Goal: Task Accomplishment & Management: Complete application form

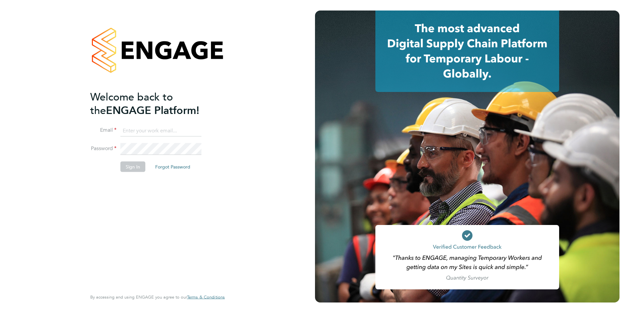
type input "ebowen@fr-group.co.uk"
click at [142, 169] on button "Sign In" at bounding box center [132, 166] width 25 height 11
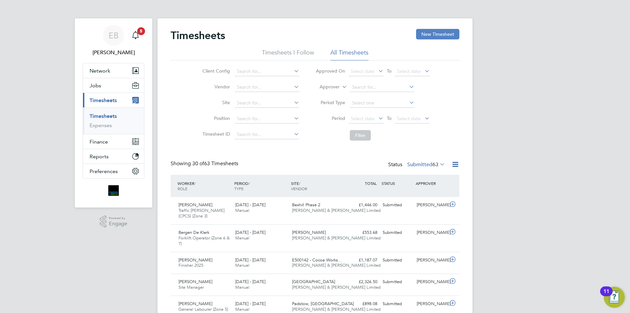
click at [433, 33] on button "New Timesheet" at bounding box center [437, 34] width 43 height 11
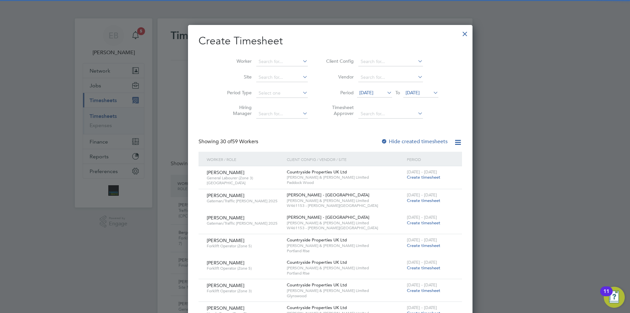
click at [386, 93] on icon at bounding box center [386, 92] width 0 height 9
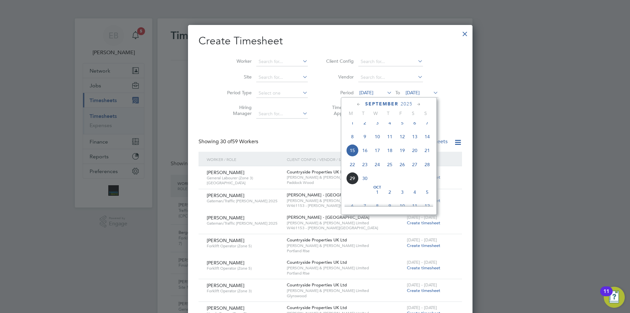
click at [355, 170] on span "22" at bounding box center [352, 164] width 12 height 12
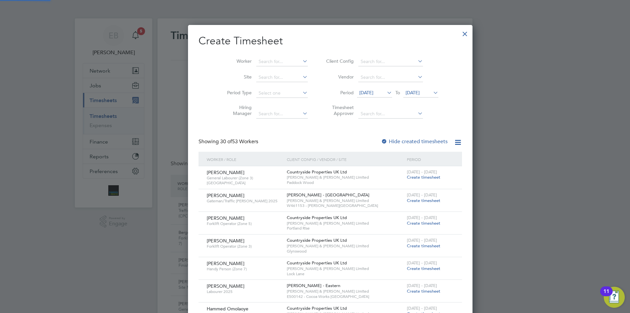
click at [406, 92] on span "[DATE]" at bounding box center [413, 93] width 14 height 6
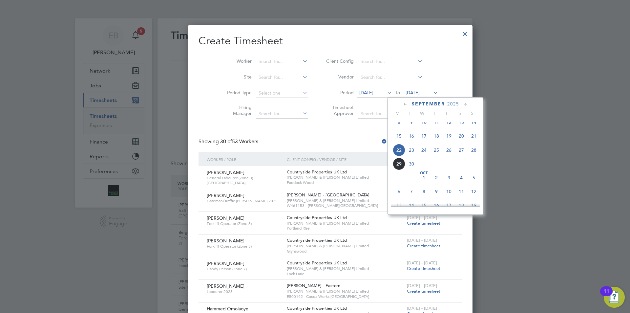
click at [474, 156] on span "28" at bounding box center [474, 150] width 12 height 12
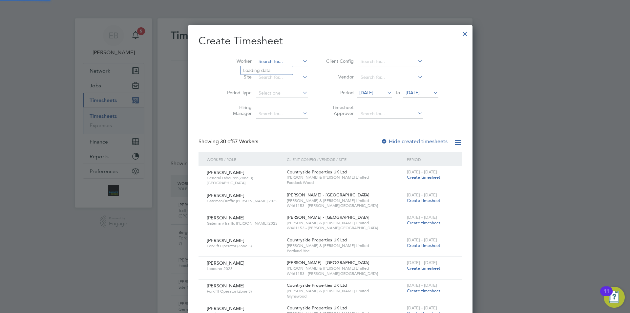
click at [261, 59] on input at bounding box center [282, 61] width 52 height 9
click at [266, 69] on li "[PERSON_NAME]" at bounding box center [272, 70] width 63 height 9
type input "[PERSON_NAME]"
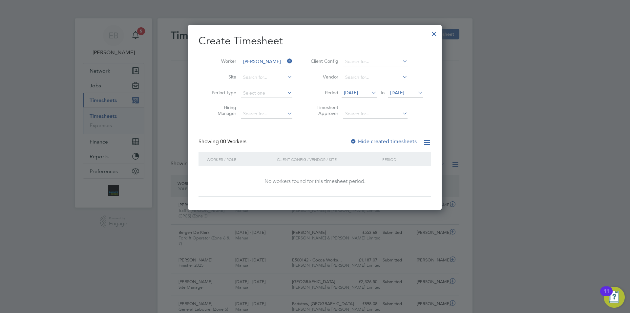
scroll to position [185, 254]
click at [358, 92] on span "[DATE]" at bounding box center [351, 93] width 14 height 6
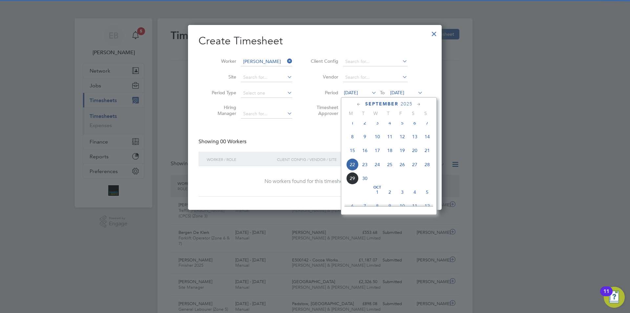
scroll to position [242, 0]
click at [355, 167] on span "29" at bounding box center [352, 164] width 12 height 12
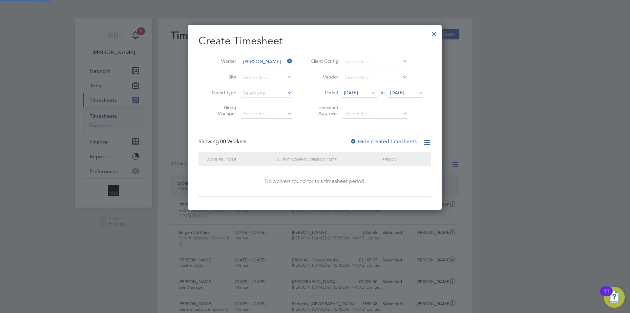
scroll to position [3, 3]
click at [404, 91] on span "[DATE]" at bounding box center [397, 93] width 14 height 6
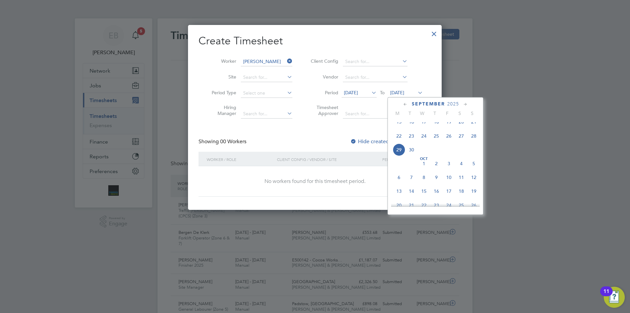
click at [395, 142] on span "22" at bounding box center [399, 136] width 12 height 12
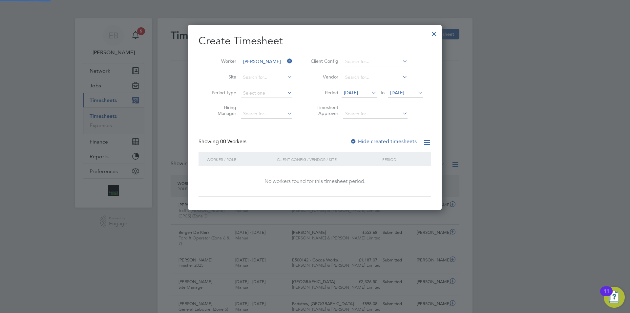
scroll to position [185, 254]
click at [406, 88] on li "Period [DATE] To [DATE]" at bounding box center [366, 93] width 131 height 16
click at [404, 91] on span "[DATE]" at bounding box center [397, 93] width 14 height 6
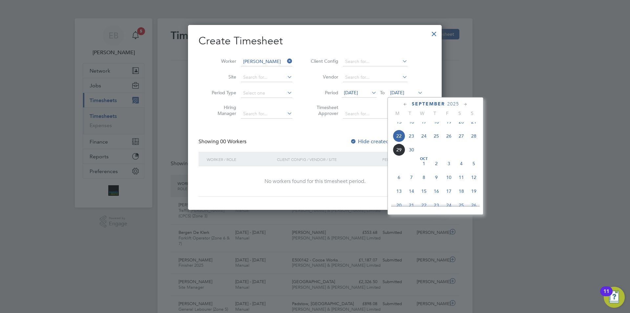
scroll to position [242, 0]
click at [471, 154] on span "28" at bounding box center [474, 150] width 12 height 12
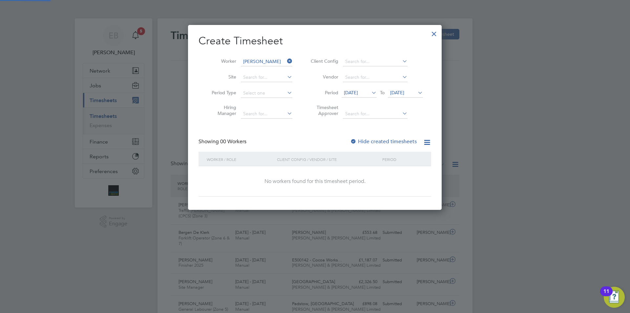
scroll to position [185, 254]
click at [403, 143] on label "Hide created timesheets" at bounding box center [383, 141] width 67 height 7
click at [400, 142] on label "Hide created timesheets" at bounding box center [383, 141] width 67 height 7
click at [434, 32] on div at bounding box center [434, 32] width 12 height 12
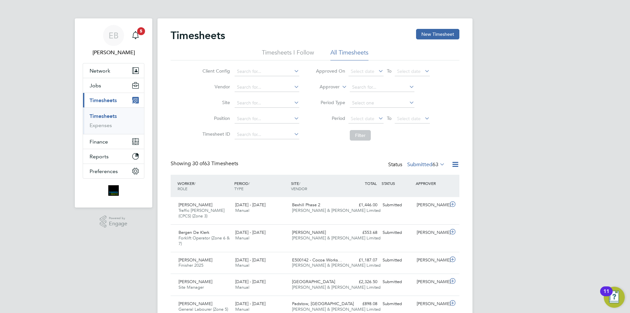
scroll to position [22, 57]
click at [441, 37] on button "New Timesheet" at bounding box center [437, 34] width 43 height 11
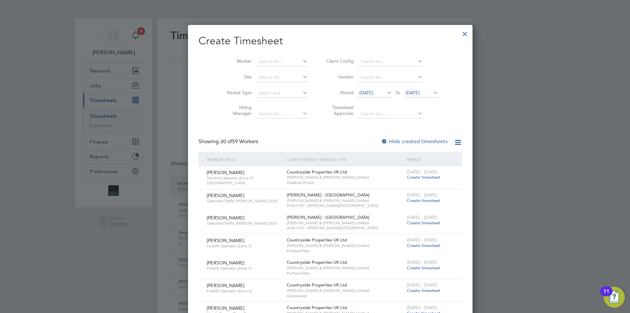
click at [301, 59] on icon at bounding box center [301, 60] width 0 height 9
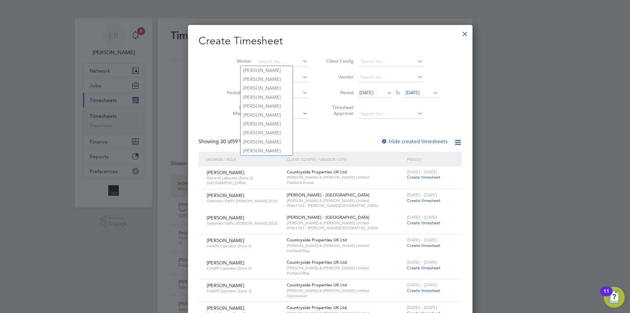
click at [324, 90] on label "Period" at bounding box center [339, 93] width 30 height 6
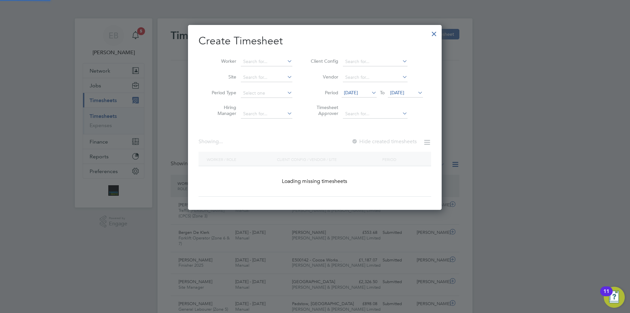
click at [353, 91] on span "[DATE]" at bounding box center [351, 93] width 14 height 6
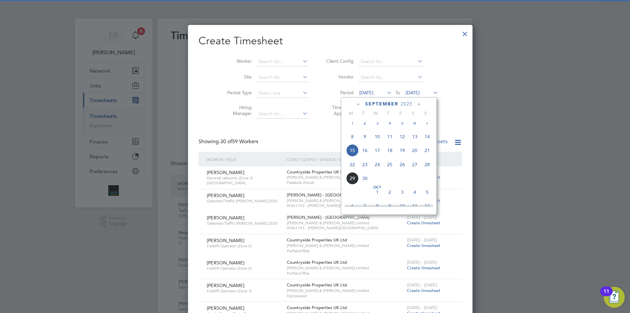
click at [354, 168] on span "22" at bounding box center [352, 164] width 12 height 12
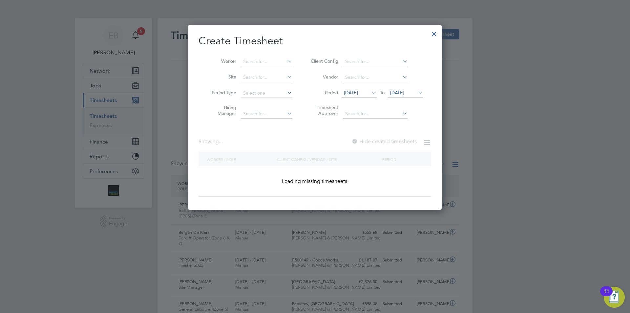
click at [400, 98] on li "Period [DATE] To [DATE]" at bounding box center [366, 93] width 131 height 16
click at [403, 93] on span "[DATE]" at bounding box center [397, 93] width 14 height 6
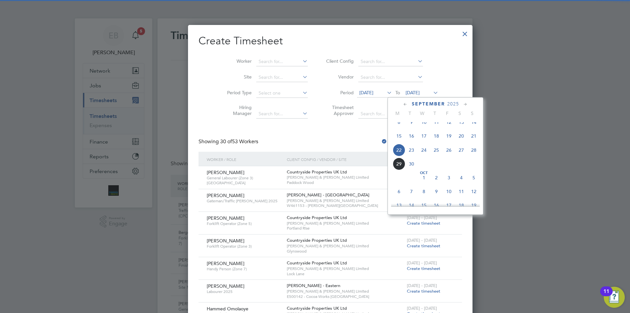
click at [470, 153] on span "28" at bounding box center [474, 150] width 12 height 12
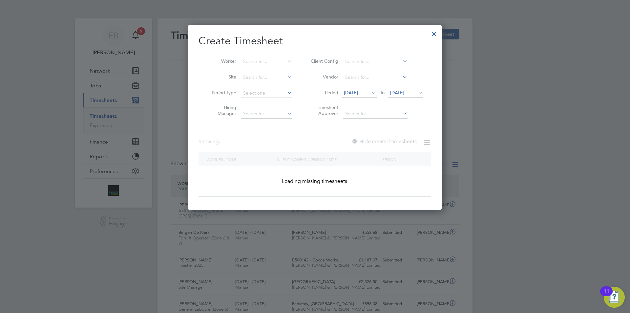
click at [473, 157] on div at bounding box center [315, 156] width 630 height 313
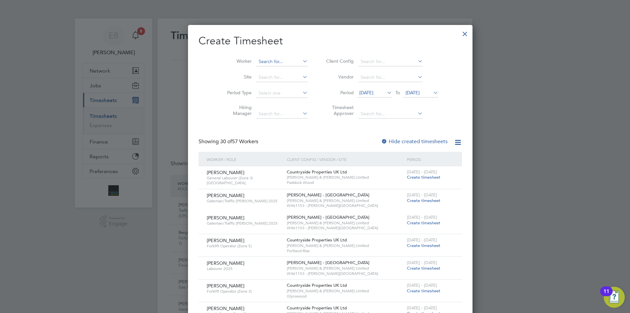
click at [275, 62] on input at bounding box center [282, 61] width 52 height 9
click at [265, 82] on li "[PERSON_NAME] tience" at bounding box center [272, 79] width 63 height 9
type input "[PERSON_NAME]"
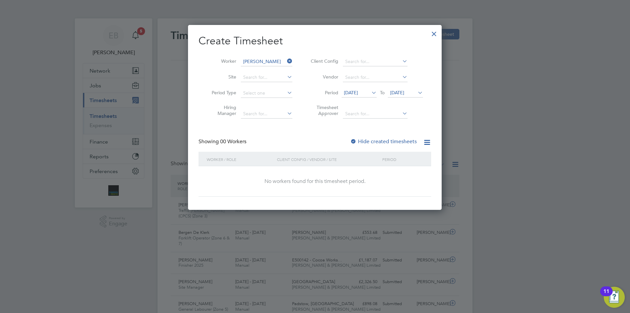
click at [396, 139] on label "Hide created timesheets" at bounding box center [383, 141] width 67 height 7
click at [435, 29] on div at bounding box center [434, 32] width 12 height 12
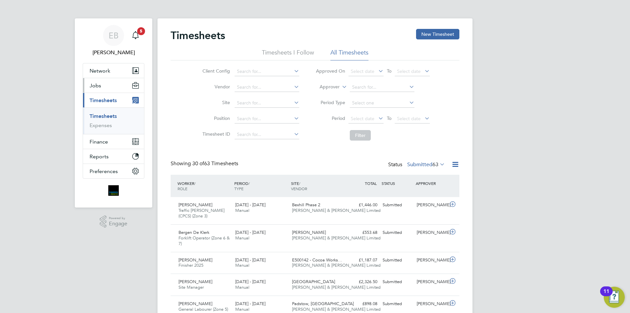
click at [110, 85] on button "Jobs" at bounding box center [113, 85] width 61 height 14
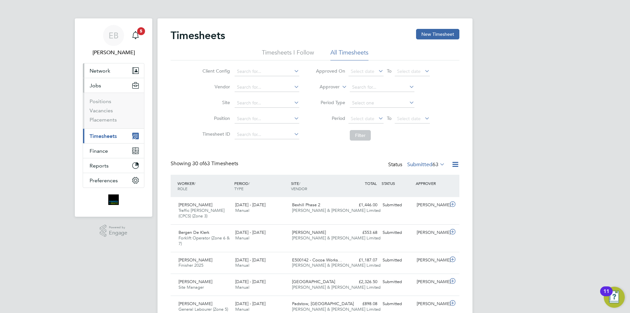
click at [119, 71] on button "Network" at bounding box center [113, 70] width 61 height 14
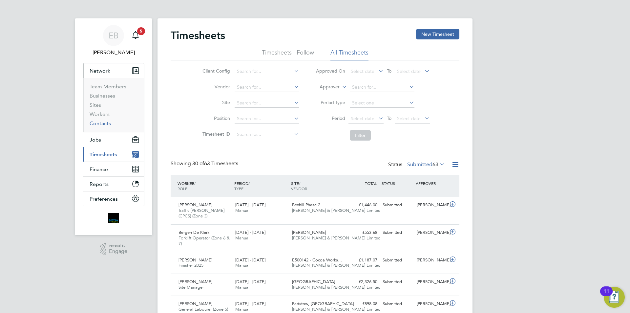
click at [105, 121] on link "Contacts" at bounding box center [100, 123] width 21 height 6
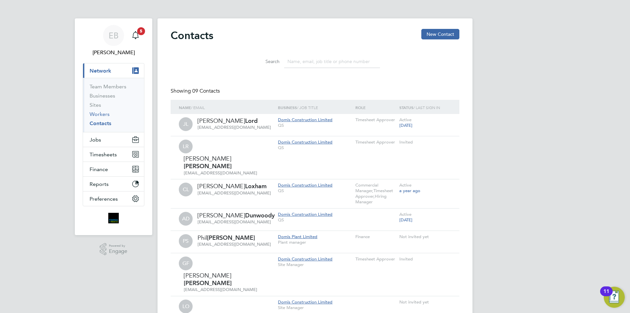
click at [106, 115] on link "Workers" at bounding box center [100, 114] width 20 height 6
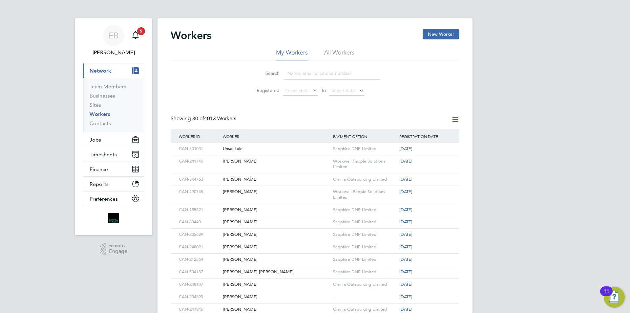
click at [310, 72] on input at bounding box center [332, 73] width 96 height 13
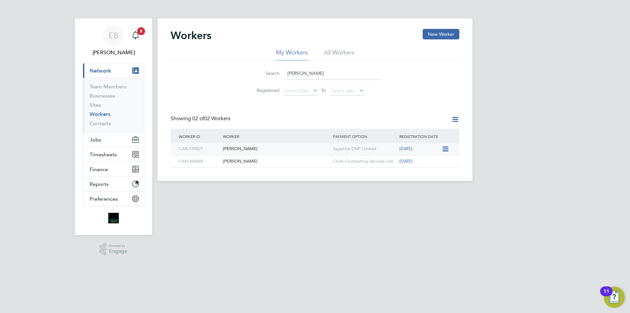
type input "[PERSON_NAME]"
click at [447, 148] on icon at bounding box center [445, 149] width 7 height 8
click at [228, 150] on div "[PERSON_NAME]" at bounding box center [276, 149] width 110 height 12
click at [108, 140] on button "Jobs" at bounding box center [113, 139] width 61 height 14
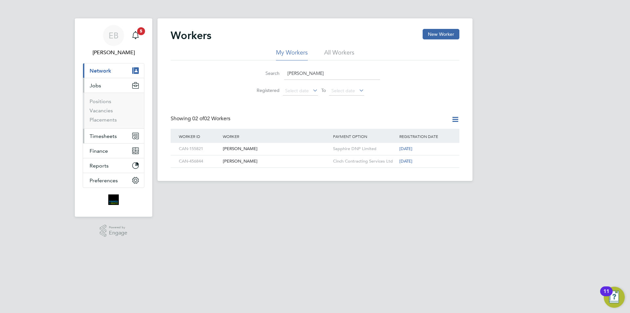
click at [114, 134] on span "Timesheets" at bounding box center [103, 136] width 27 height 6
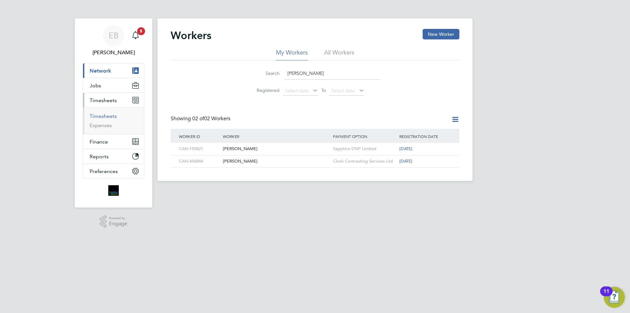
click at [107, 117] on link "Timesheets" at bounding box center [103, 116] width 27 height 6
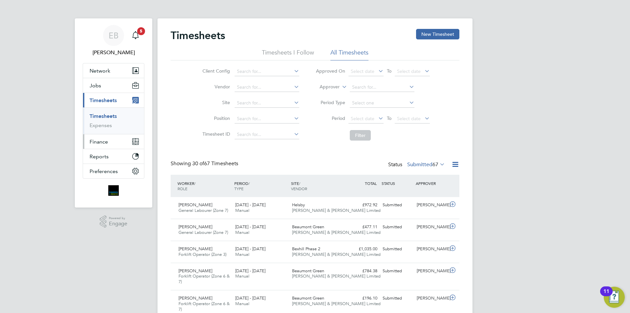
scroll to position [17, 57]
click at [440, 38] on button "New Timesheet" at bounding box center [437, 34] width 43 height 11
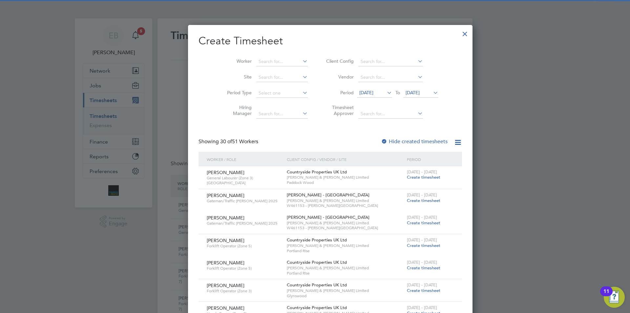
click at [374, 96] on span "[DATE]" at bounding box center [374, 93] width 35 height 9
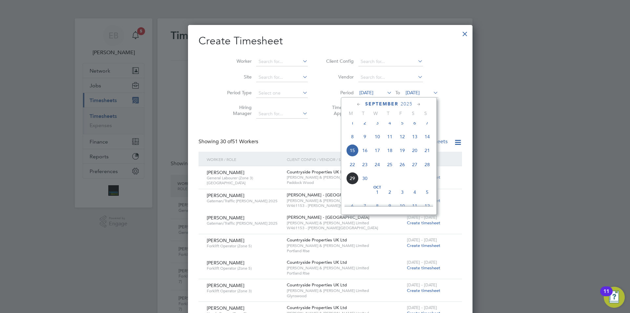
click at [349, 171] on span "22" at bounding box center [352, 164] width 12 height 12
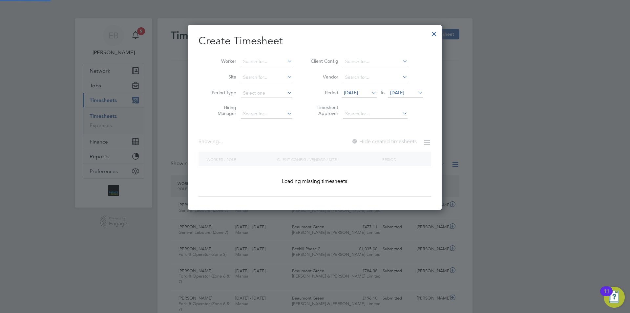
click at [351, 170] on div "Worker / Role Client Config / Vendor / Site Period Loading missing timesheets" at bounding box center [315, 174] width 233 height 45
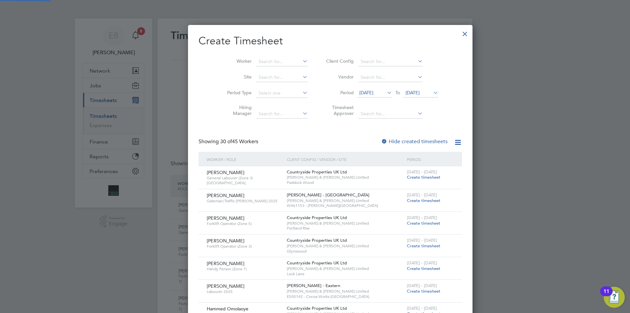
click at [406, 91] on span "[DATE]" at bounding box center [413, 93] width 14 height 6
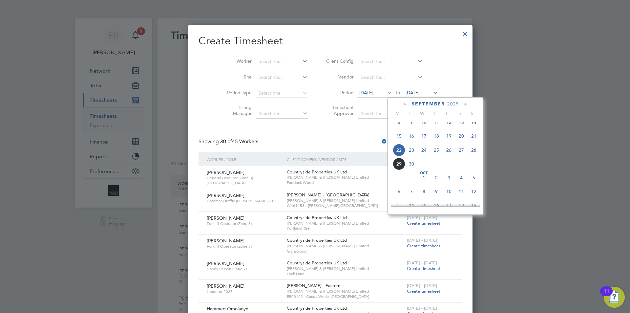
click at [477, 155] on span "28" at bounding box center [474, 150] width 12 height 12
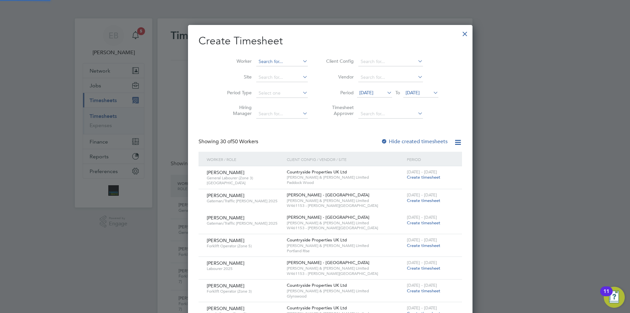
click at [271, 63] on input at bounding box center [282, 61] width 52 height 9
click at [270, 78] on li "[PERSON_NAME] tience" at bounding box center [272, 79] width 63 height 9
type input "[PERSON_NAME]"
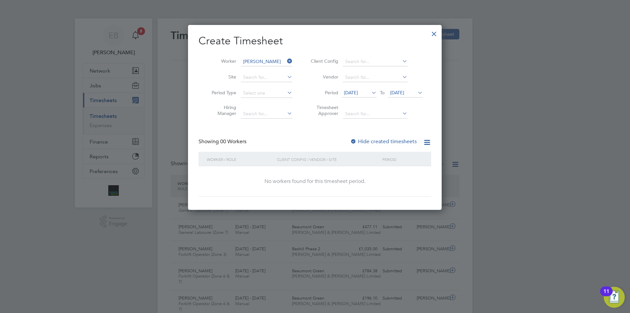
click at [357, 95] on span "[DATE]" at bounding box center [351, 93] width 14 height 6
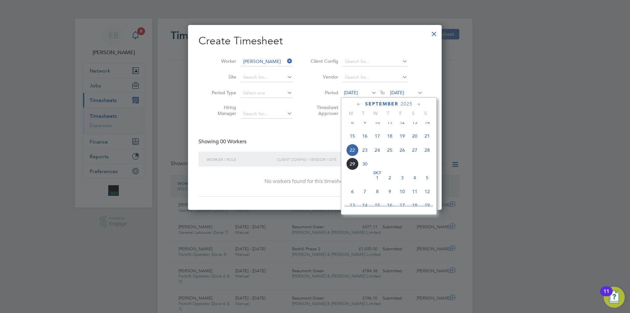
click at [357, 156] on span "22" at bounding box center [352, 150] width 12 height 12
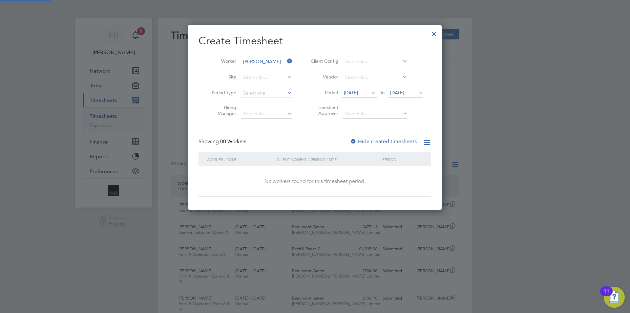
click at [404, 91] on span "[DATE]" at bounding box center [397, 93] width 14 height 6
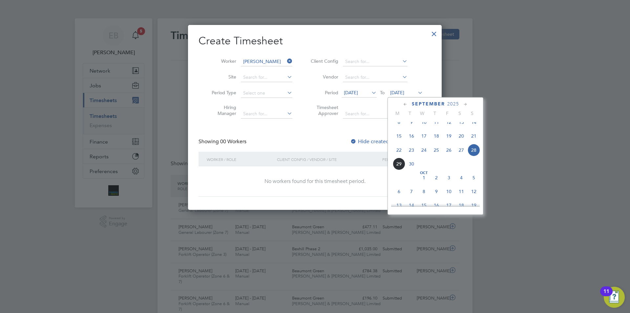
click at [479, 154] on span "28" at bounding box center [474, 150] width 12 height 12
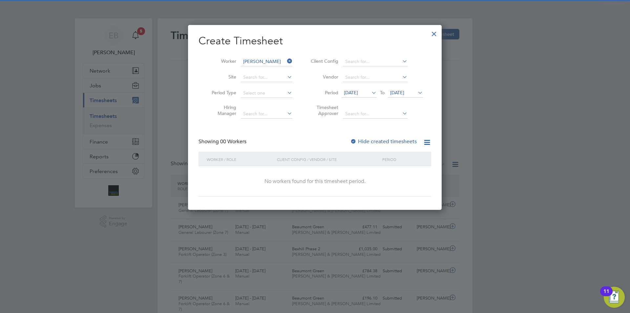
click at [402, 142] on label "Hide created timesheets" at bounding box center [383, 141] width 67 height 7
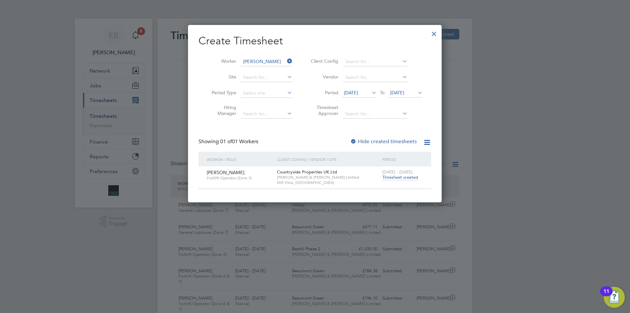
click at [434, 30] on div at bounding box center [434, 32] width 12 height 12
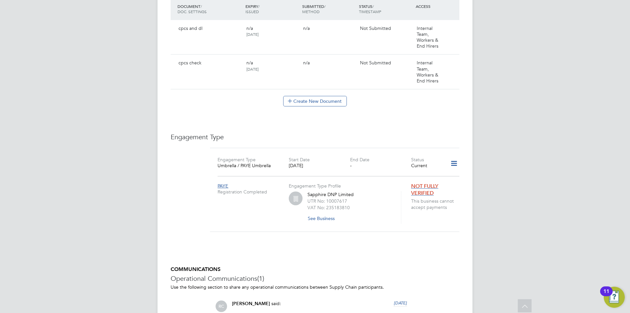
scroll to position [427, 0]
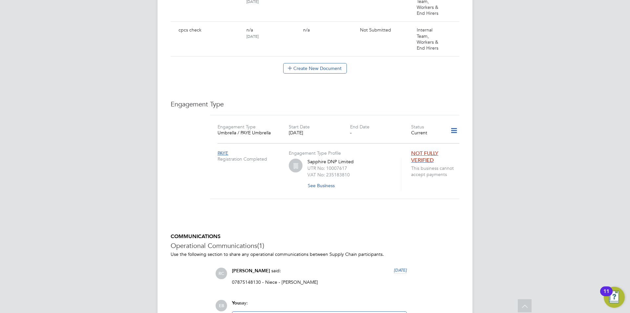
click at [457, 130] on icon at bounding box center [453, 130] width 11 height 15
click at [409, 104] on h3 "Engagement Type" at bounding box center [315, 104] width 289 height 9
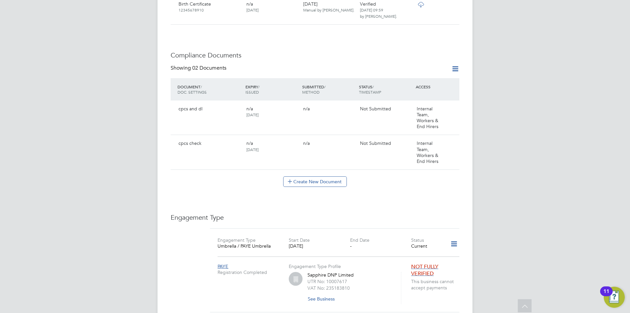
scroll to position [248, 0]
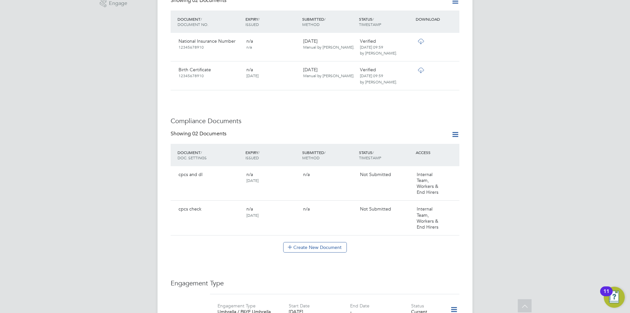
click at [451, 134] on icon at bounding box center [455, 134] width 8 height 8
click at [416, 109] on div "Worker Details Unfollow CP Colin Patience m: 07789835174 Personal Details ID CA…" at bounding box center [315, 161] width 289 height 761
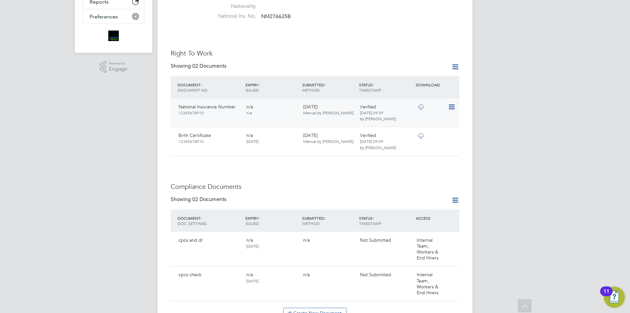
scroll to position [117, 0]
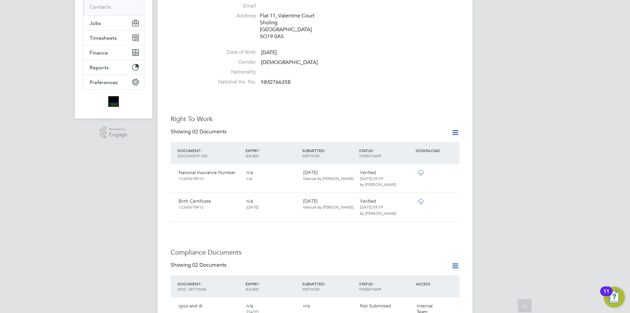
click at [457, 132] on icon at bounding box center [455, 132] width 8 height 8
drag, startPoint x: 421, startPoint y: 108, endPoint x: 416, endPoint y: 111, distance: 5.3
click at [420, 108] on div "Worker Details Unfollow CP Colin Patience m: 07789835174 Personal Details ID CA…" at bounding box center [315, 292] width 289 height 761
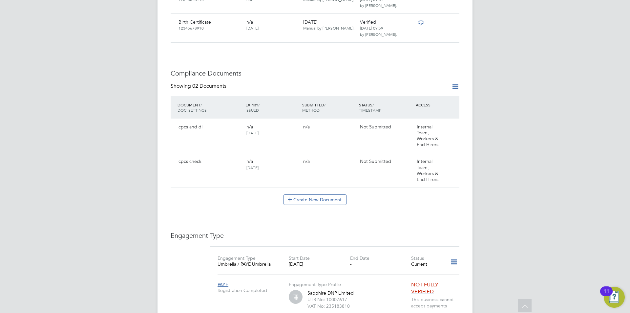
scroll to position [361, 0]
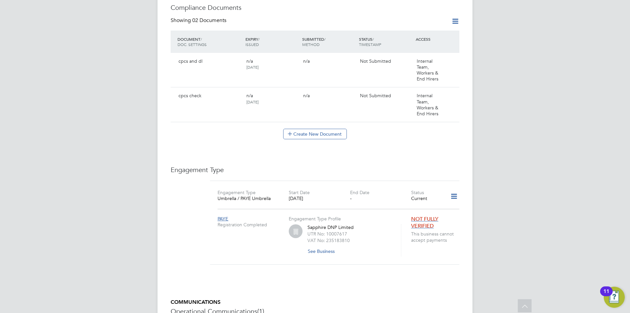
click at [450, 198] on icon at bounding box center [453, 196] width 11 height 15
click at [443, 170] on h3 "Engagement Type" at bounding box center [315, 169] width 289 height 9
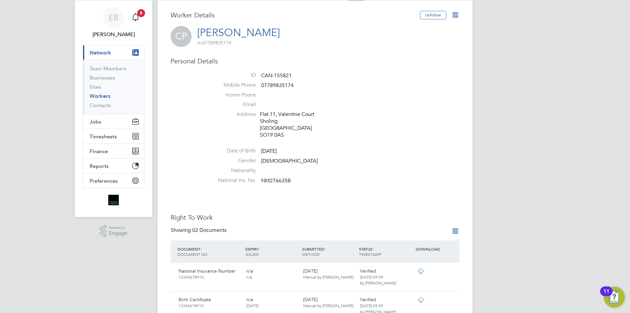
scroll to position [0, 0]
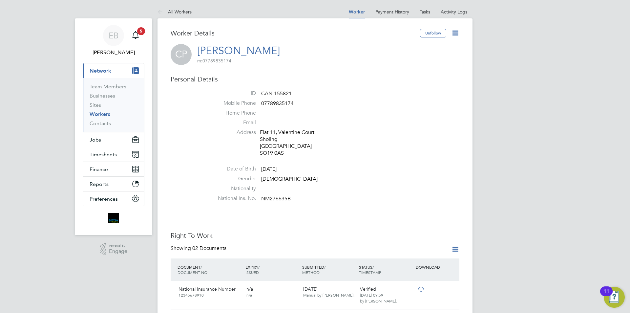
click at [454, 31] on icon at bounding box center [455, 33] width 8 height 8
click at [434, 137] on li "Address Flat 11, Valentine Court Sholing Southampton SO19 0AS" at bounding box center [334, 143] width 249 height 29
click at [128, 140] on button "Jobs" at bounding box center [113, 139] width 61 height 14
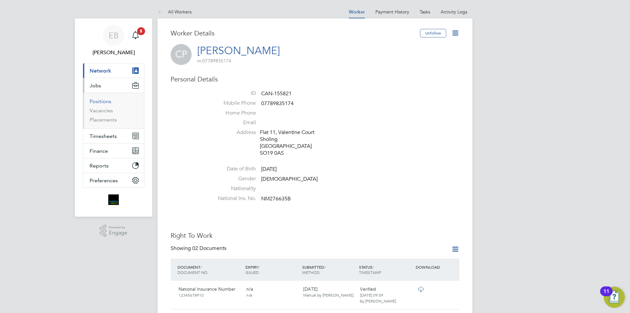
click at [107, 101] on link "Positions" at bounding box center [101, 101] width 22 height 6
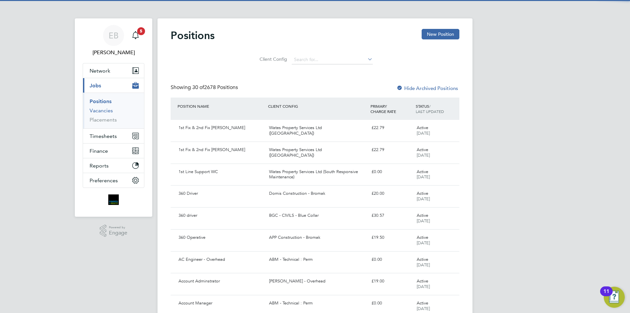
click at [107, 112] on link "Vacancies" at bounding box center [101, 110] width 23 height 6
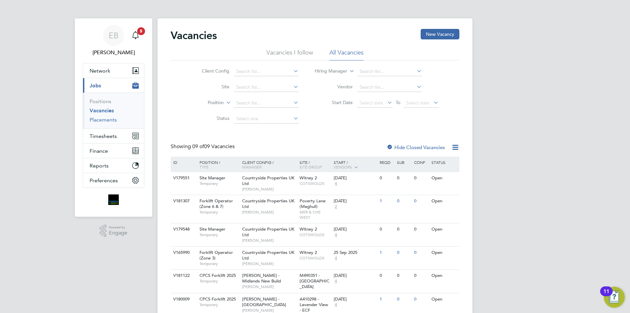
click at [107, 118] on link "Placements" at bounding box center [103, 120] width 27 height 6
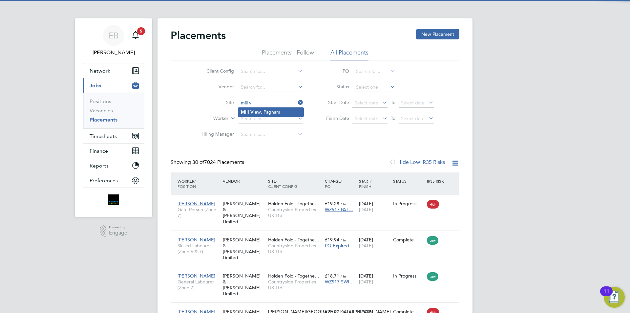
click at [265, 114] on li "Mill Vi ew, Pagham" at bounding box center [270, 112] width 65 height 9
type input "Mill View, [GEOGRAPHIC_DATA]"
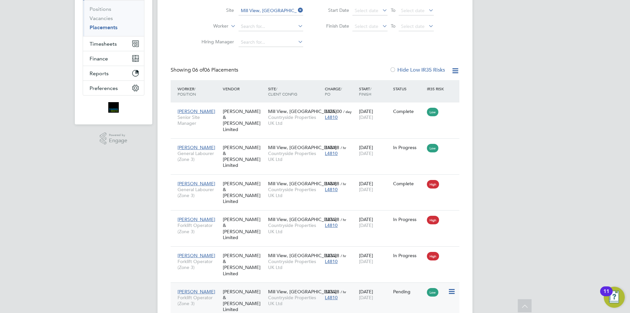
click at [451, 288] on icon at bounding box center [451, 292] width 7 height 8
click at [397, 301] on li "Start" at bounding box center [421, 302] width 67 height 9
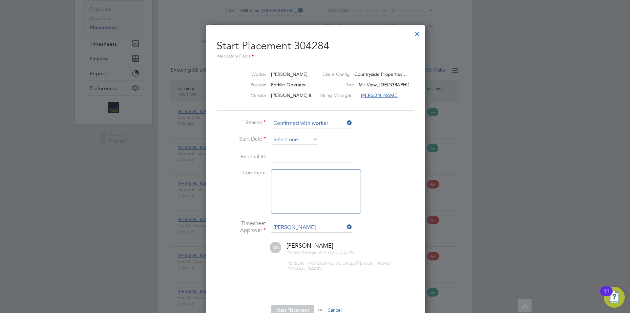
click at [293, 140] on input at bounding box center [294, 140] width 47 height 10
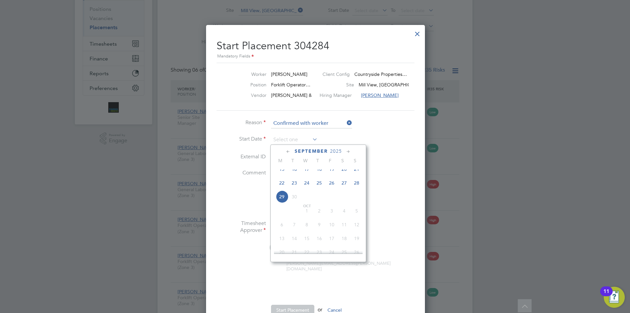
click at [286, 189] on span "22" at bounding box center [282, 183] width 12 height 12
type input "[DATE]"
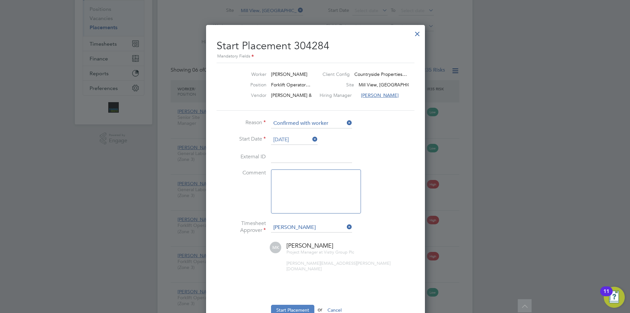
click at [306, 305] on button "Start Placement" at bounding box center [292, 310] width 43 height 11
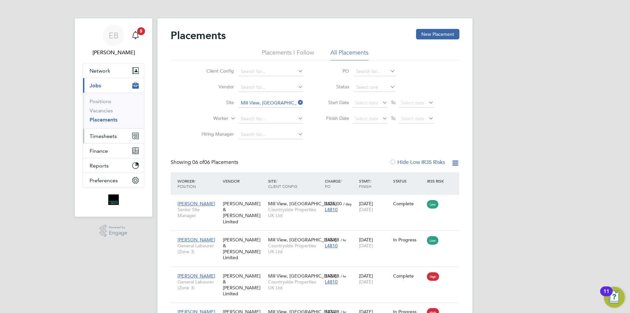
click at [128, 135] on button "Timesheets" at bounding box center [113, 136] width 61 height 14
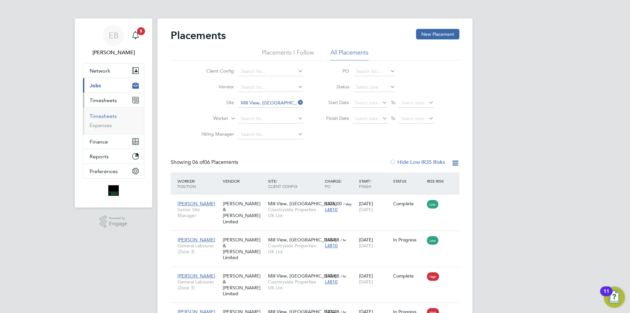
click at [103, 115] on link "Timesheets" at bounding box center [103, 116] width 27 height 6
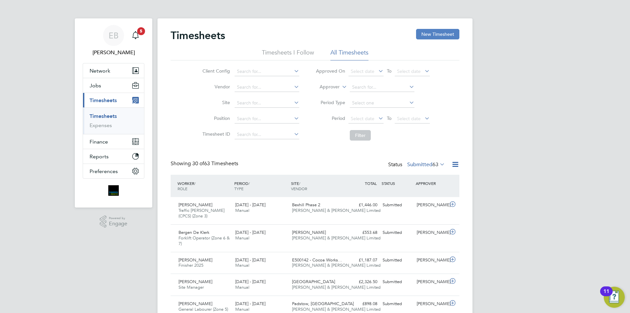
click at [430, 36] on button "New Timesheet" at bounding box center [437, 34] width 43 height 11
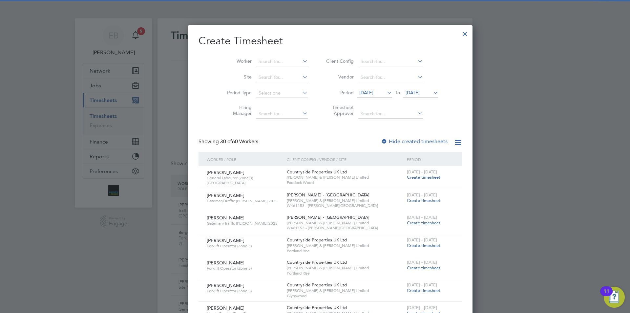
click at [265, 67] on li "Worker" at bounding box center [265, 62] width 102 height 16
click at [264, 63] on input at bounding box center [282, 61] width 52 height 9
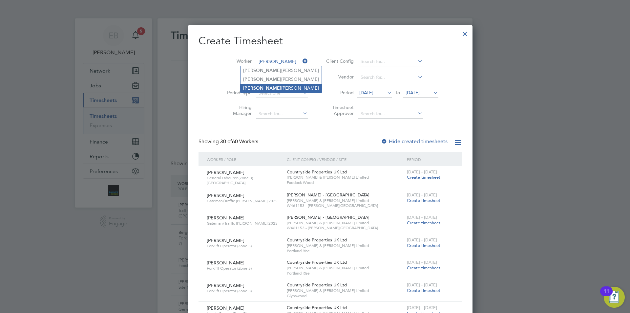
click at [271, 86] on li "Maciej Palmer" at bounding box center [281, 88] width 81 height 9
type input "[PERSON_NAME]"
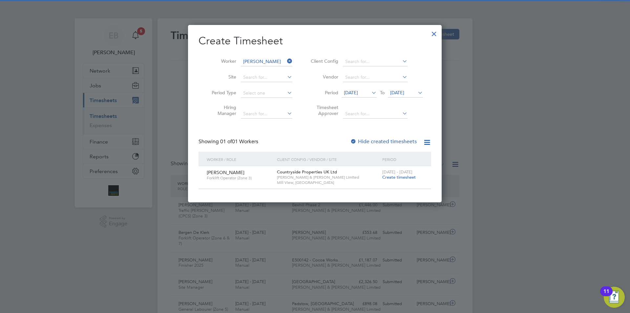
click at [358, 93] on span "[DATE]" at bounding box center [351, 93] width 14 height 6
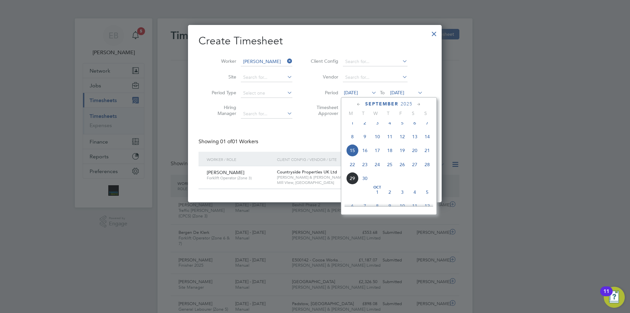
click at [354, 169] on span "22" at bounding box center [352, 164] width 12 height 12
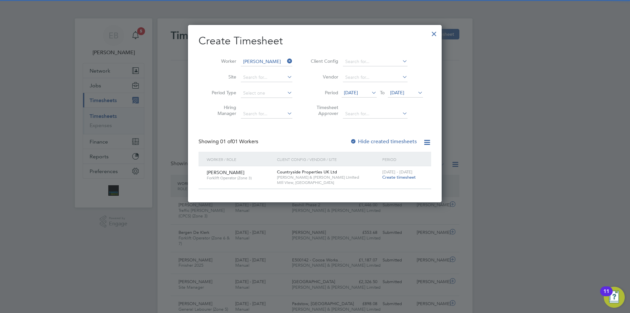
click at [400, 89] on span "[DATE]" at bounding box center [405, 93] width 35 height 9
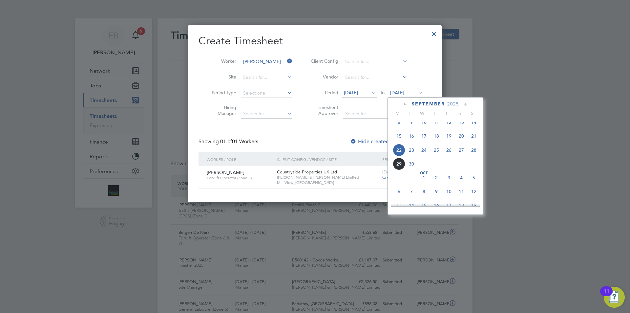
click at [477, 156] on span "28" at bounding box center [474, 150] width 12 height 12
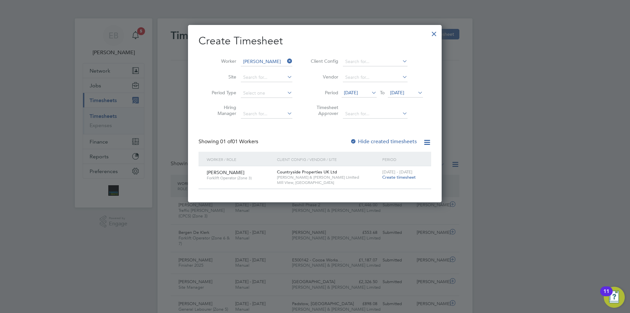
click at [389, 138] on label "Hide created timesheets" at bounding box center [383, 141] width 67 height 7
click at [398, 178] on span "Create timesheet" at bounding box center [398, 177] width 33 height 6
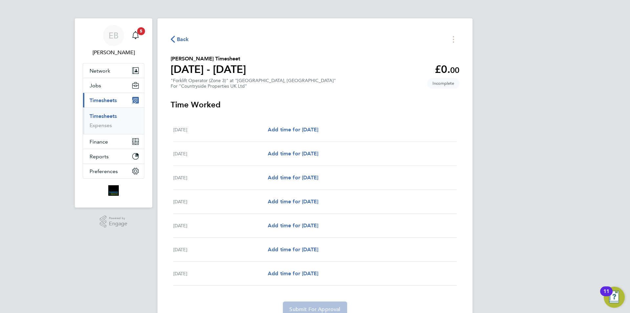
click at [183, 41] on span "Back" at bounding box center [183, 39] width 12 height 8
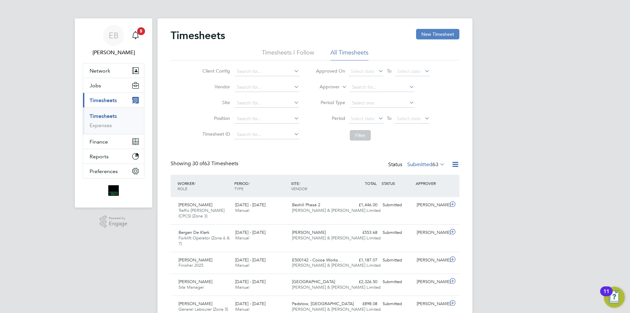
click at [445, 38] on button "New Timesheet" at bounding box center [437, 34] width 43 height 11
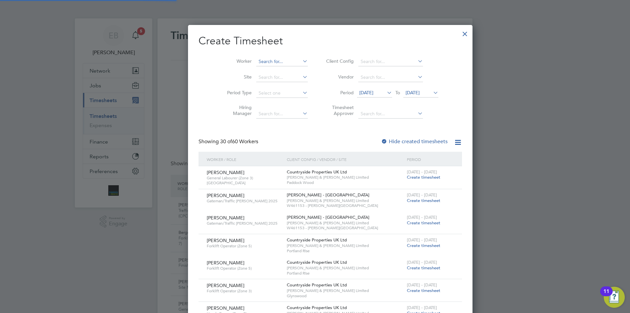
click at [256, 61] on input at bounding box center [282, 61] width 52 height 9
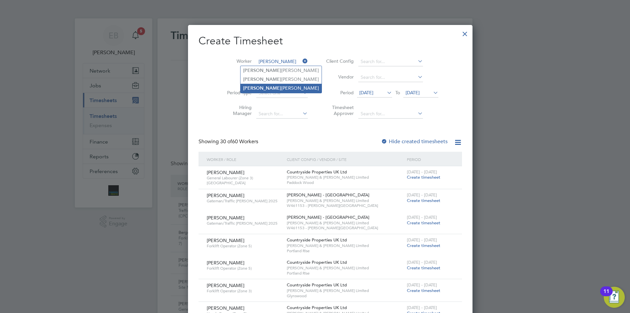
click at [279, 85] on li "Maciej Palmer" at bounding box center [281, 88] width 81 height 9
type input "[PERSON_NAME]"
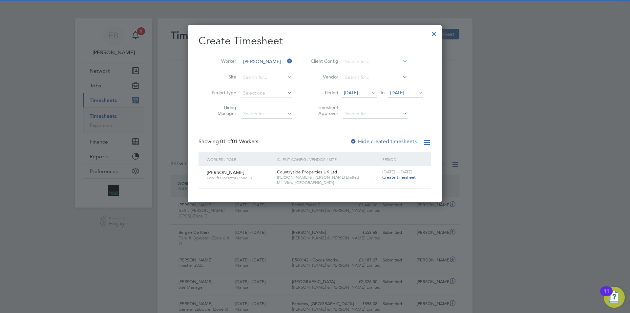
click at [370, 91] on icon at bounding box center [370, 92] width 0 height 9
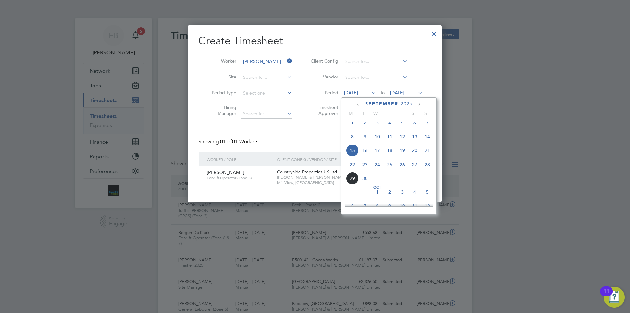
click at [352, 142] on span "8" at bounding box center [352, 136] width 12 height 12
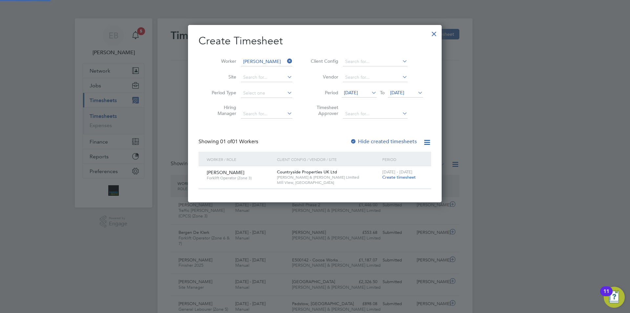
click at [404, 91] on span "[DATE]" at bounding box center [397, 93] width 14 height 6
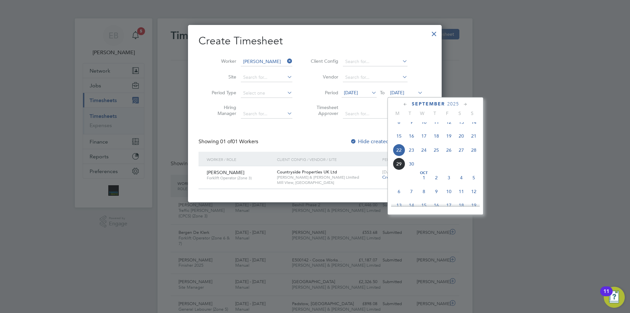
click at [473, 128] on span "14" at bounding box center [474, 122] width 12 height 12
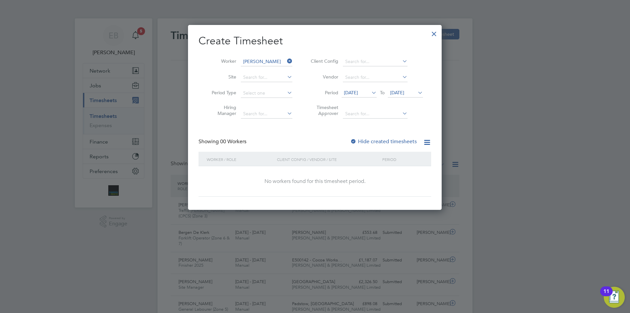
click at [381, 141] on label "Hide created timesheets" at bounding box center [383, 141] width 67 height 7
click at [355, 93] on span "08 Sep 2025" at bounding box center [351, 93] width 14 height 6
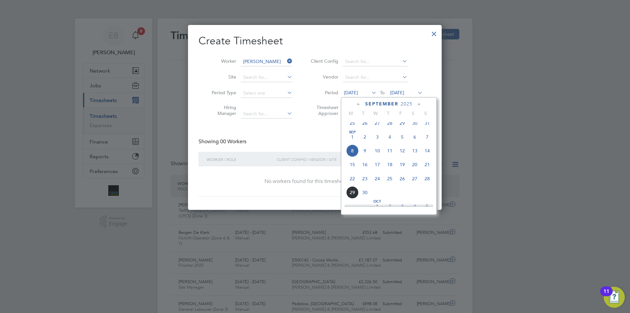
click at [351, 170] on span "15" at bounding box center [352, 164] width 12 height 12
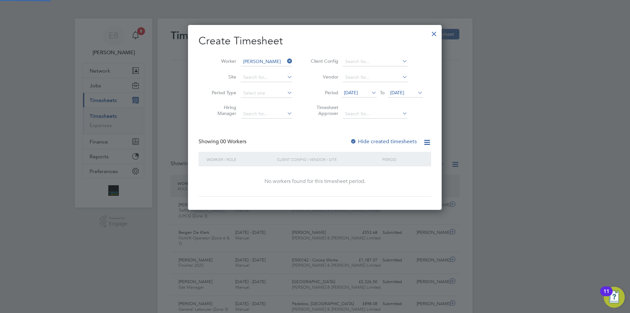
click at [404, 95] on span "[DATE]" at bounding box center [397, 93] width 14 height 6
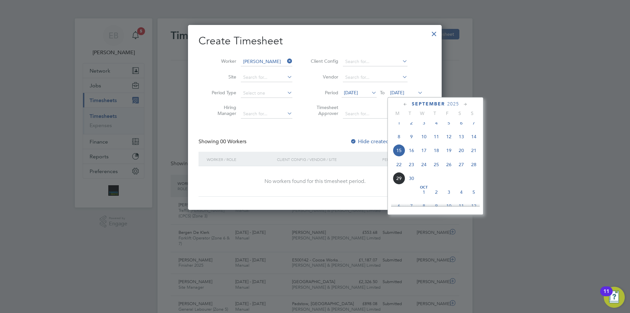
click at [475, 156] on span "21" at bounding box center [474, 150] width 12 height 12
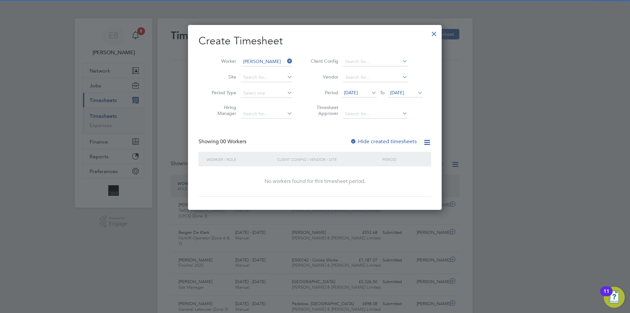
click at [394, 142] on label "Hide created timesheets" at bounding box center [383, 141] width 67 height 7
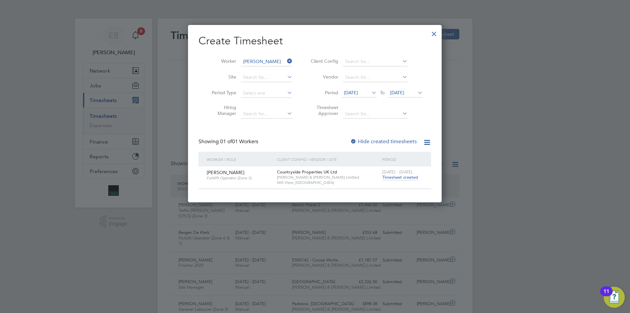
click at [401, 175] on span "Timesheet created" at bounding box center [400, 177] width 36 height 6
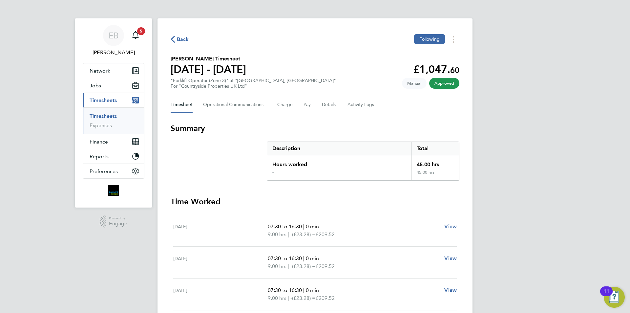
click at [182, 39] on span "Back" at bounding box center [183, 39] width 12 height 8
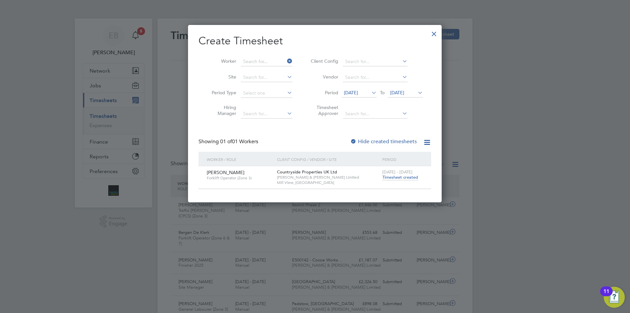
click at [288, 61] on li "Worker" at bounding box center [250, 62] width 102 height 16
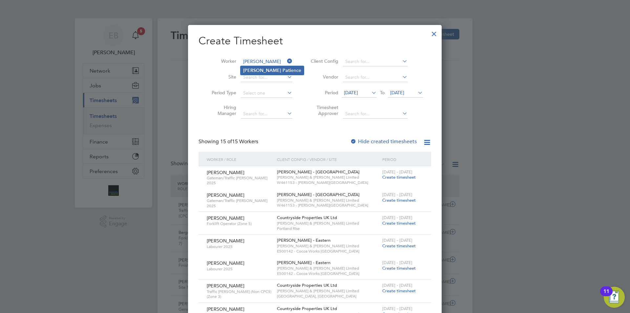
click at [271, 72] on li "Colin Pati ence" at bounding box center [272, 70] width 63 height 9
type input "[PERSON_NAME]"
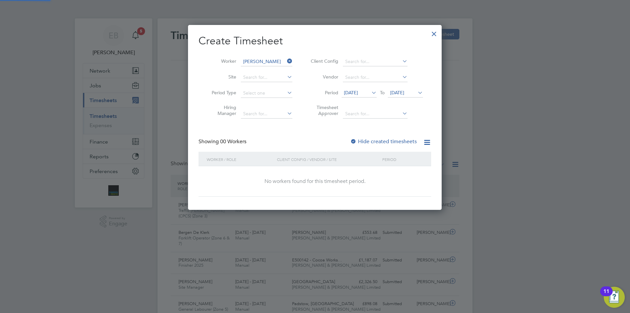
click at [358, 90] on span "[DATE]" at bounding box center [351, 93] width 14 height 6
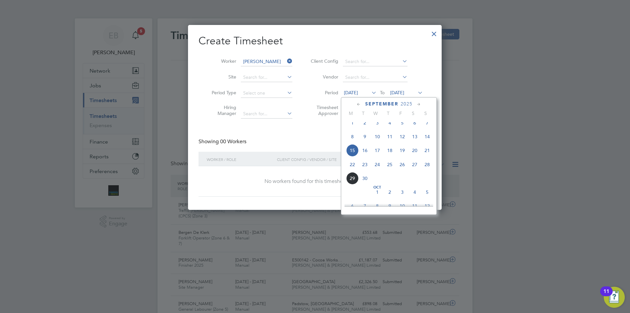
click at [351, 169] on span "22" at bounding box center [352, 164] width 12 height 12
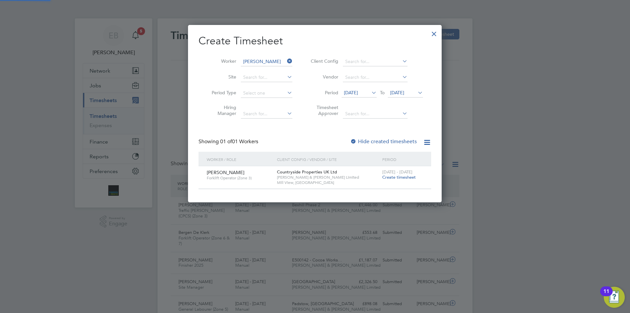
click at [404, 95] on span "[DATE]" at bounding box center [397, 93] width 14 height 6
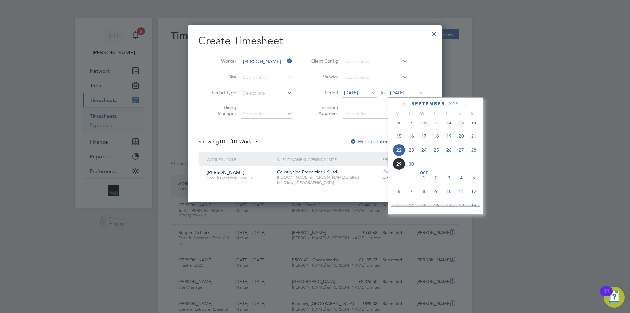
click at [475, 155] on span "28" at bounding box center [474, 150] width 12 height 12
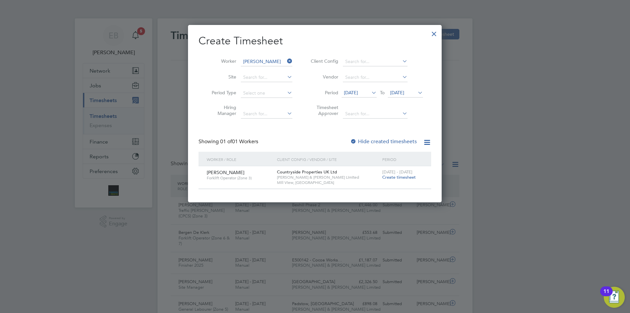
click at [391, 179] on span "Create timesheet" at bounding box center [398, 177] width 33 height 6
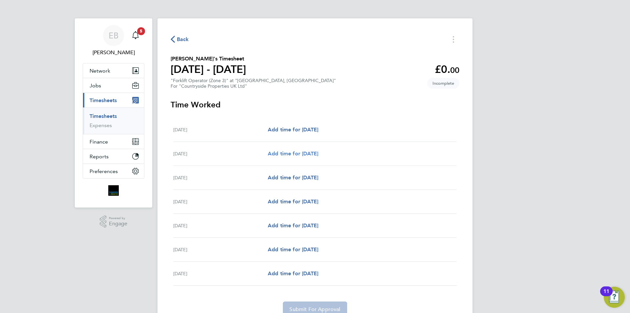
click at [308, 155] on span "Add time for Tue 23 Sep" at bounding box center [293, 153] width 51 height 6
select select "30"
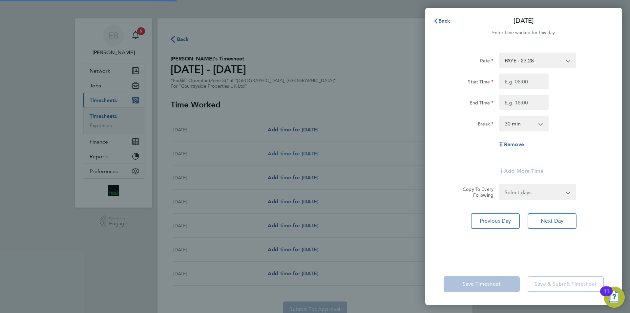
click at [308, 155] on div "Back Tue 23 Sep Enter time worked for this day. Rate PAYE - 23.28 Start Time En…" at bounding box center [315, 156] width 630 height 313
click at [438, 21] on icon "button" at bounding box center [435, 20] width 5 height 5
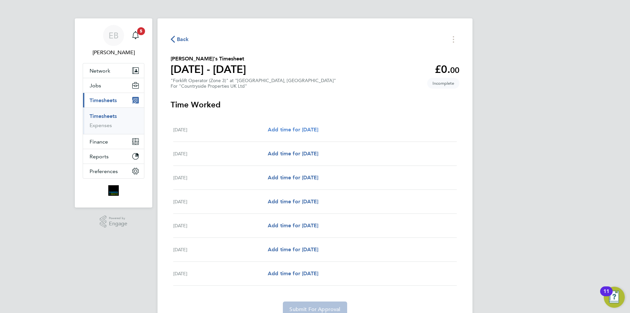
click at [315, 129] on span "Add time for Mon 22 Sep" at bounding box center [293, 129] width 51 height 6
select select "30"
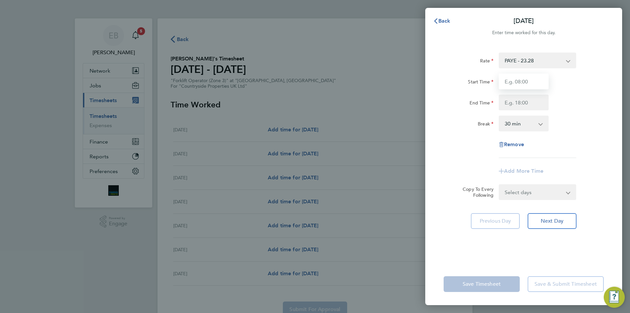
click at [516, 76] on input "Start Time" at bounding box center [524, 82] width 50 height 16
type input "07:30"
click at [523, 110] on input "End Time" at bounding box center [524, 103] width 50 height 16
type input "16:30"
click at [553, 138] on div "Rate PAYE - 23.28 Start Time 07:30 End Time 16:30 Break 0 min 15 min 30 min 45 …" at bounding box center [524, 105] width 160 height 105
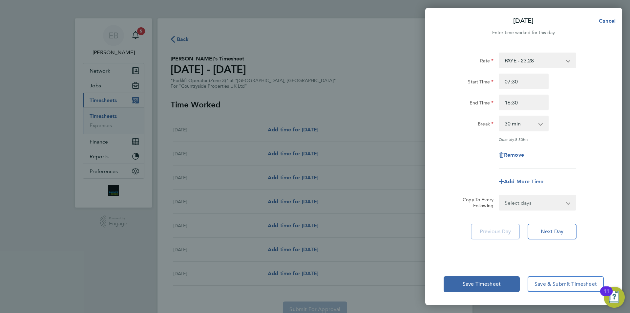
click at [540, 127] on select "0 min 15 min 30 min 45 min 60 min 75 min 90 min" at bounding box center [520, 123] width 41 height 14
select select "0"
click at [500, 116] on select "0 min 15 min 30 min 45 min 60 min 75 min 90 min" at bounding box center [520, 123] width 41 height 14
click at [543, 179] on span "Add More Time" at bounding box center [523, 181] width 39 height 6
select select "null"
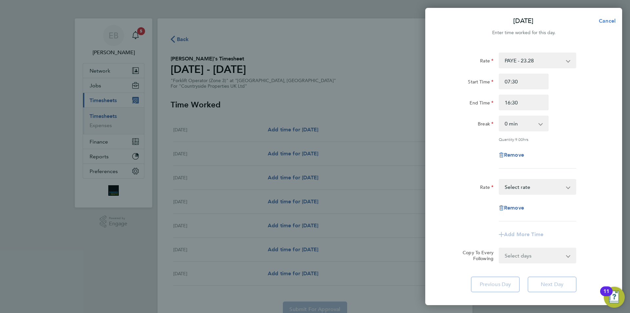
click at [617, 23] on button "Cancel" at bounding box center [605, 20] width 34 height 13
select select "30"
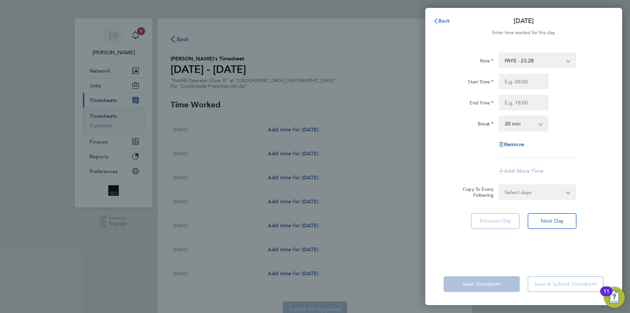
click at [437, 17] on button "Back" at bounding box center [442, 20] width 31 height 13
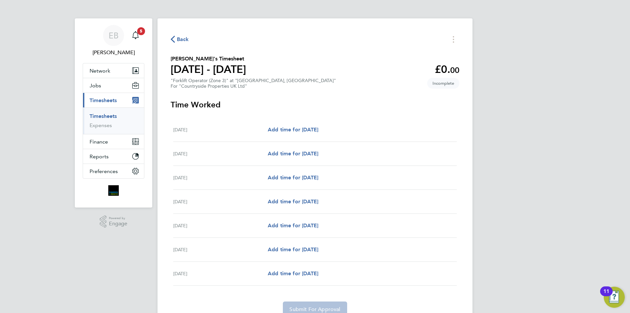
click at [184, 39] on span "Back" at bounding box center [183, 39] width 12 height 8
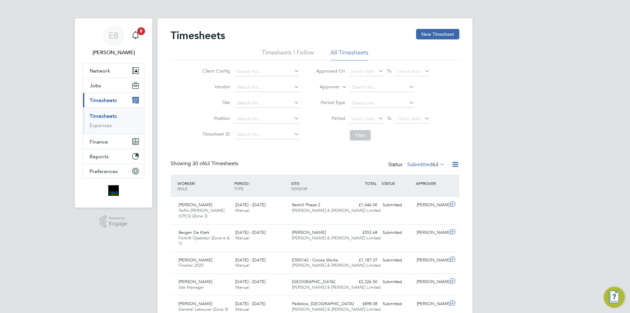
click at [268, 82] on li "Vendor" at bounding box center [249, 87] width 115 height 16
click at [427, 34] on button "New Timesheet" at bounding box center [437, 34] width 43 height 11
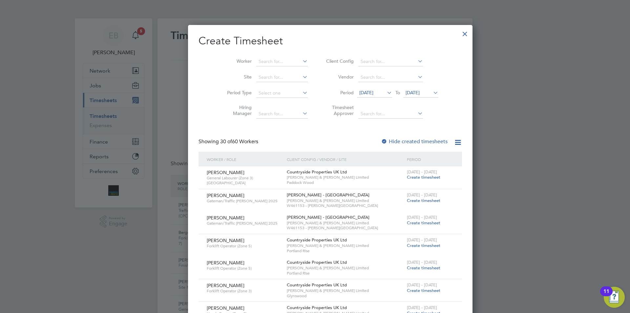
click at [386, 95] on icon at bounding box center [386, 92] width 0 height 9
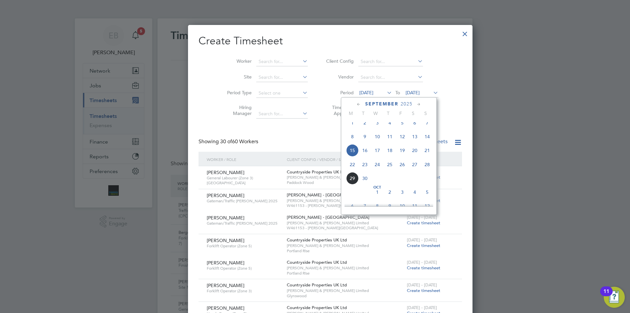
click at [356, 139] on span "8" at bounding box center [352, 136] width 12 height 12
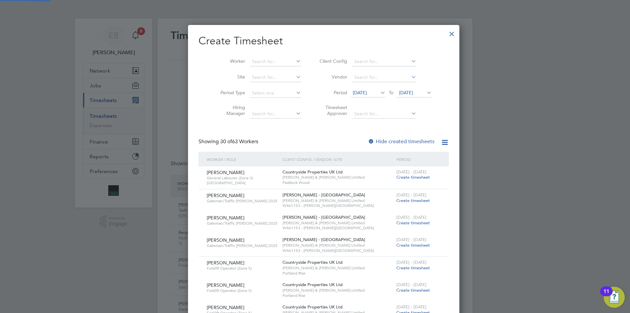
click at [412, 95] on span "[DATE]" at bounding box center [406, 93] width 14 height 6
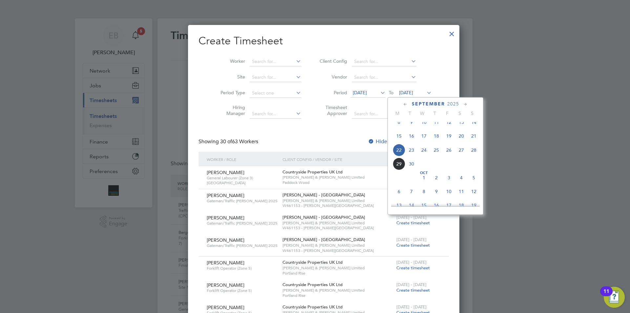
click at [476, 128] on span "14" at bounding box center [474, 122] width 12 height 12
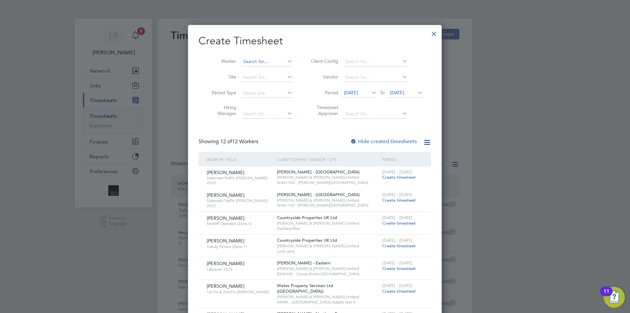
click at [269, 63] on input at bounding box center [267, 61] width 52 height 9
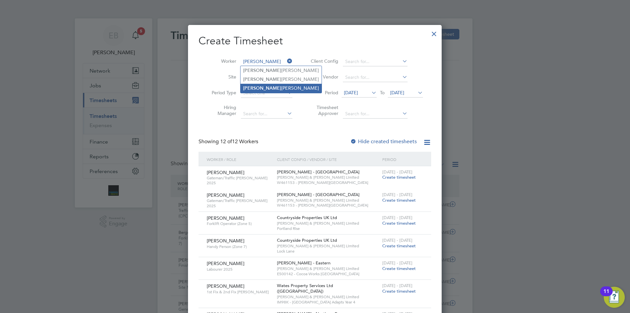
click at [277, 87] on li "Maciej Palmer" at bounding box center [281, 88] width 81 height 9
type input "[PERSON_NAME]"
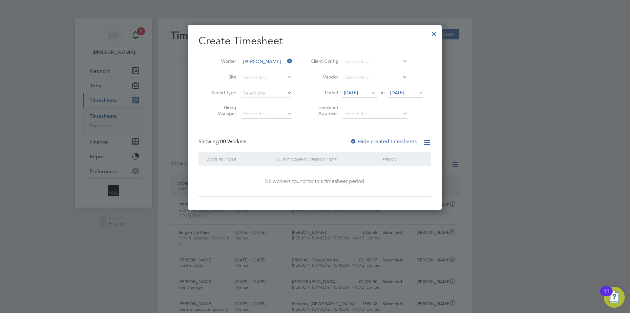
click at [391, 141] on label "Hide created timesheets" at bounding box center [383, 141] width 67 height 7
click at [372, 143] on label "Hide created timesheets" at bounding box center [383, 141] width 67 height 7
click at [370, 93] on icon at bounding box center [370, 92] width 0 height 9
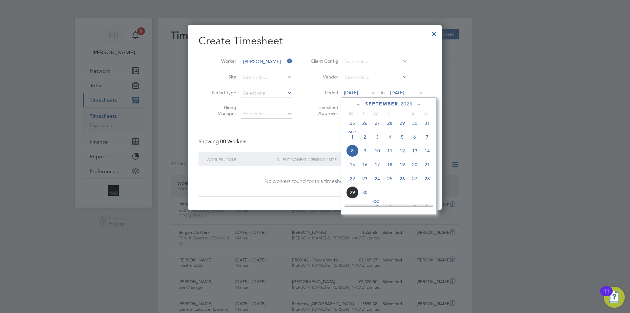
click at [356, 168] on span "15" at bounding box center [352, 164] width 12 height 12
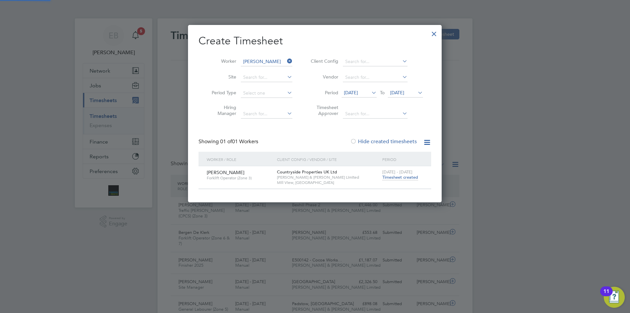
click at [404, 92] on span "[DATE]" at bounding box center [397, 93] width 14 height 6
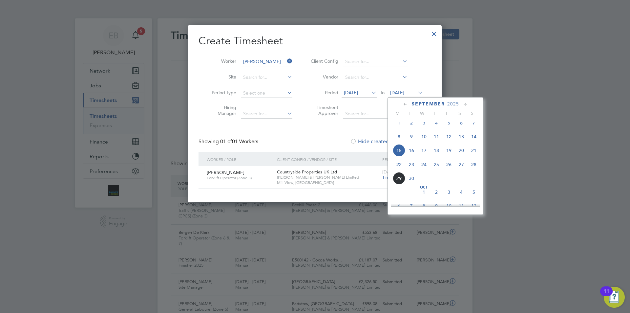
click at [472, 157] on span "21" at bounding box center [474, 150] width 12 height 12
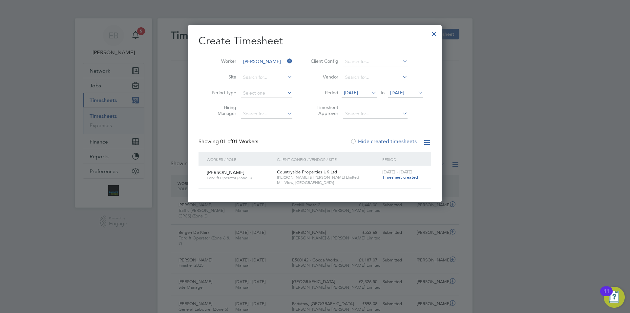
click at [413, 177] on span "Timesheet created" at bounding box center [400, 177] width 36 height 6
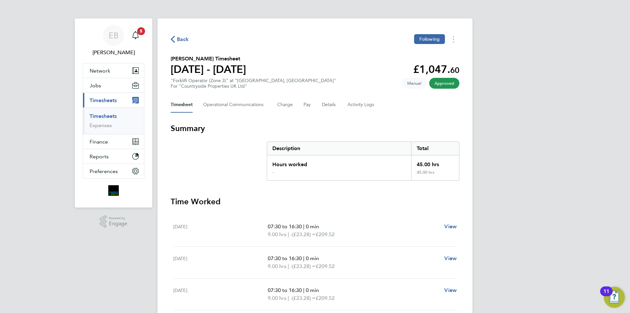
click at [184, 40] on span "Back" at bounding box center [183, 39] width 12 height 8
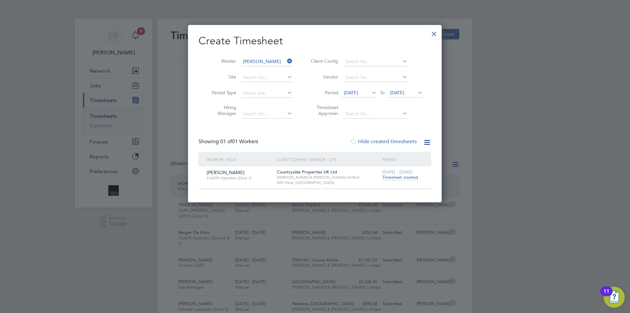
click at [286, 61] on icon at bounding box center [286, 60] width 0 height 9
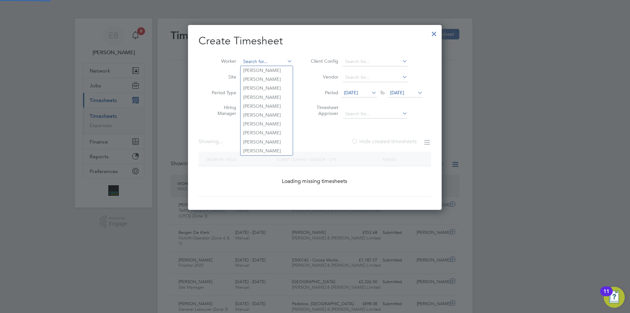
click at [267, 61] on input at bounding box center [267, 61] width 52 height 9
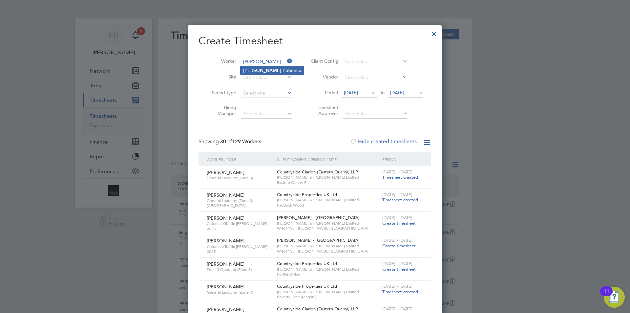
click at [284, 71] on li "Colin Pati ence" at bounding box center [272, 70] width 63 height 9
type input "[PERSON_NAME]"
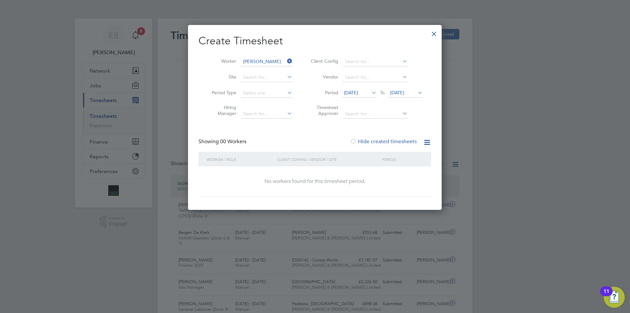
click at [358, 92] on span "[DATE]" at bounding box center [351, 93] width 14 height 6
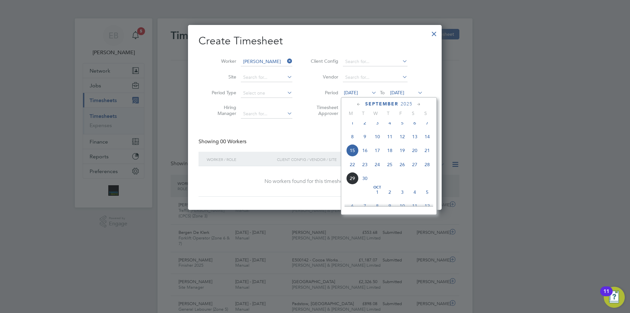
click at [354, 169] on span "22" at bounding box center [352, 164] width 12 height 12
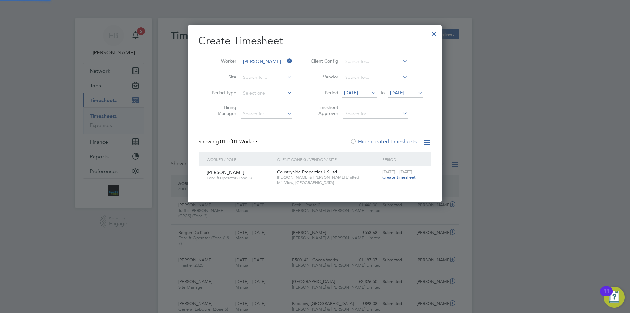
click at [402, 91] on span "[DATE]" at bounding box center [397, 93] width 14 height 6
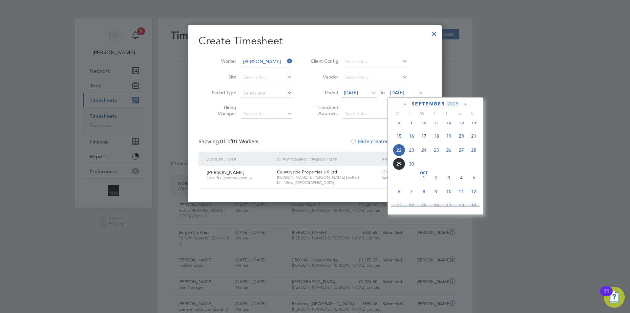
click at [475, 156] on span "28" at bounding box center [474, 150] width 12 height 12
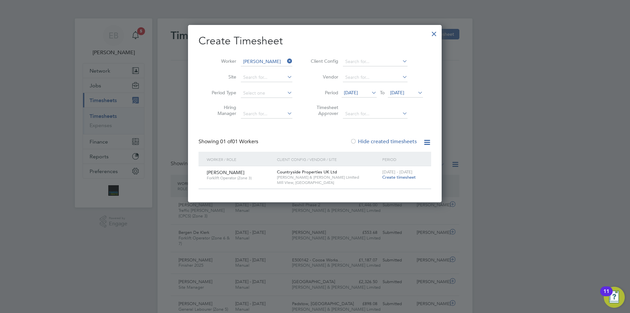
click at [408, 176] on span "Create timesheet" at bounding box center [398, 177] width 33 height 6
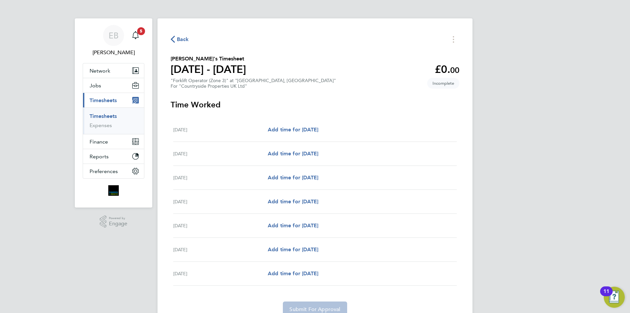
click at [300, 125] on div "Mon 22 Sep Add time for Mon 22 Sep Add time for Mon 22 Sep" at bounding box center [315, 130] width 284 height 24
click at [307, 128] on span "Add time for Mon 22 Sep" at bounding box center [293, 129] width 51 height 6
select select "30"
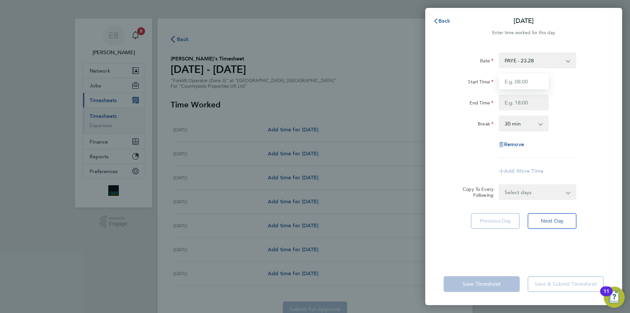
click at [537, 83] on input "Start Time" at bounding box center [524, 82] width 50 height 16
type input "07:30"
click at [519, 105] on input "End Time" at bounding box center [524, 103] width 50 height 16
type input "16:30"
click at [535, 132] on div "Rate PAYE - 23.28 Start Time 07:30 End Time 16:30 Break 0 min 15 min 30 min 45 …" at bounding box center [524, 105] width 160 height 105
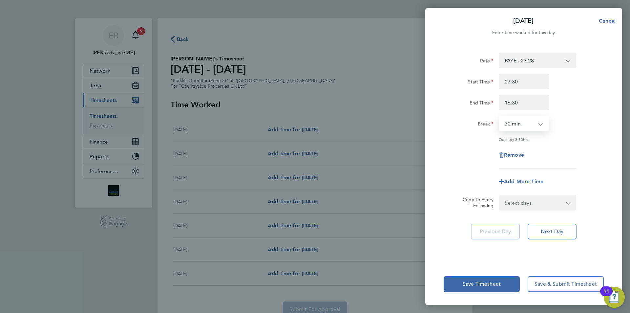
click at [524, 127] on select "0 min 15 min 30 min 45 min 60 min 75 min 90 min" at bounding box center [520, 123] width 41 height 14
select select "0"
click at [500, 116] on select "0 min 15 min 30 min 45 min 60 min 75 min 90 min" at bounding box center [520, 123] width 41 height 14
click at [547, 205] on select "Select days Day Weekday (Mon-Fri) Weekend (Sat-Sun) Tuesday Wednesday Thursday …" at bounding box center [534, 202] width 69 height 14
select select "WEEKDAY"
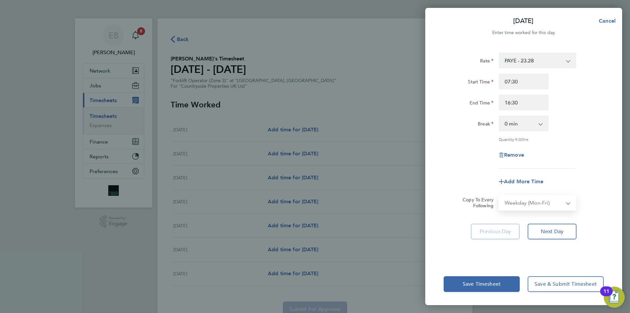
click at [500, 195] on select "Select days Day Weekday (Mon-Fri) Weekend (Sat-Sun) Tuesday Wednesday Thursday …" at bounding box center [534, 202] width 69 height 14
select select "2025-09-28"
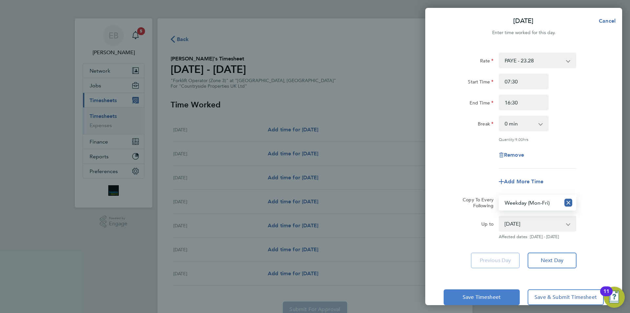
click at [503, 289] on button "Save Timesheet" at bounding box center [482, 297] width 76 height 16
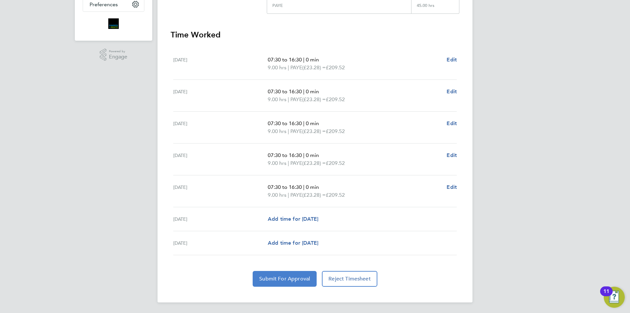
click at [305, 275] on span "Submit For Approval" at bounding box center [284, 278] width 51 height 7
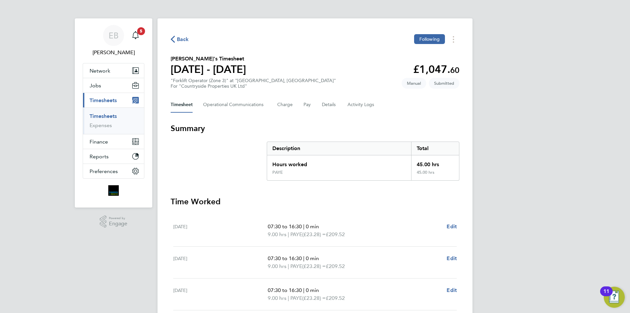
click at [186, 43] on span "Back" at bounding box center [183, 39] width 12 height 8
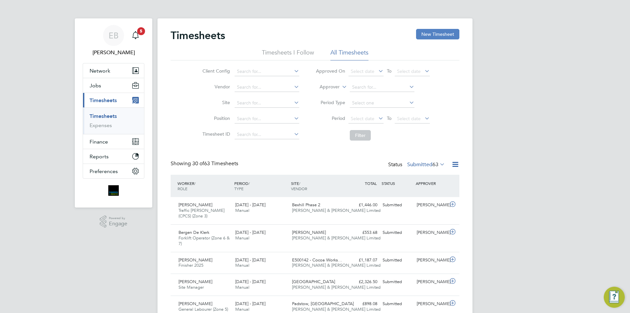
scroll to position [17, 57]
click at [458, 36] on button "New Timesheet" at bounding box center [437, 34] width 43 height 11
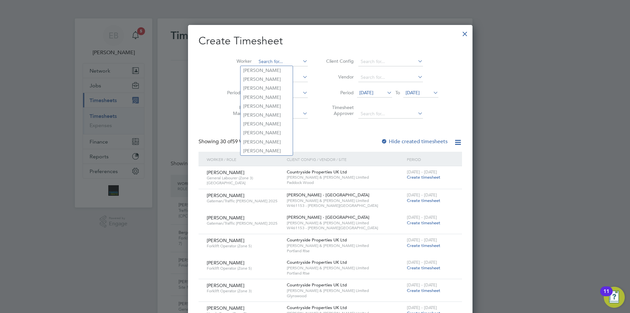
click at [270, 63] on input at bounding box center [282, 61] width 52 height 9
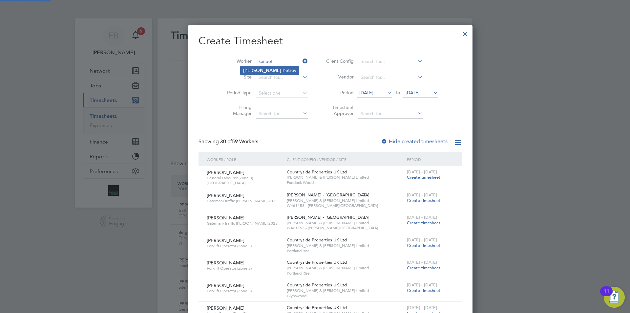
click at [265, 70] on li "Kai Pet rov" at bounding box center [270, 70] width 58 height 9
type input "[PERSON_NAME]"
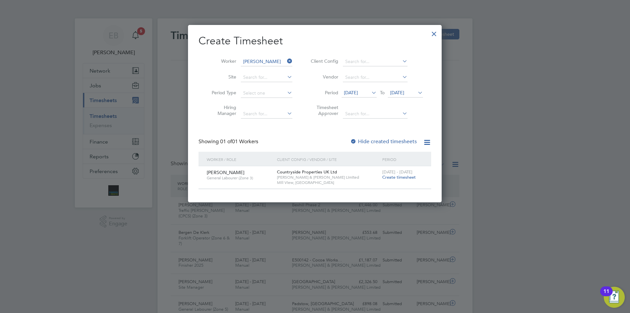
click at [358, 92] on span "[DATE]" at bounding box center [351, 93] width 14 height 6
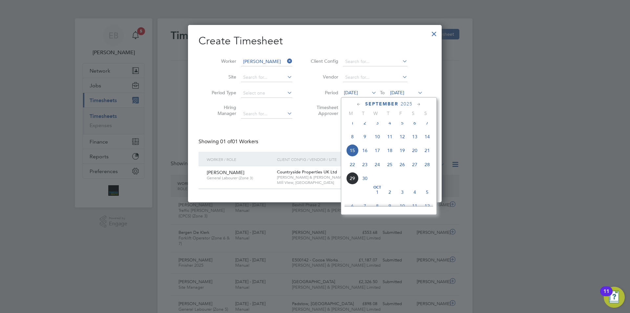
click at [354, 170] on span "22" at bounding box center [352, 164] width 12 height 12
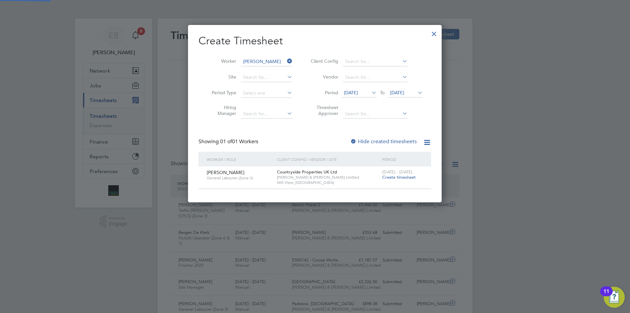
click at [404, 93] on span "[DATE]" at bounding box center [397, 93] width 14 height 6
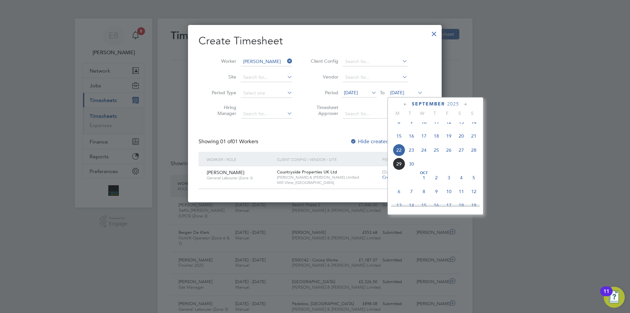
click at [474, 155] on span "28" at bounding box center [474, 150] width 12 height 12
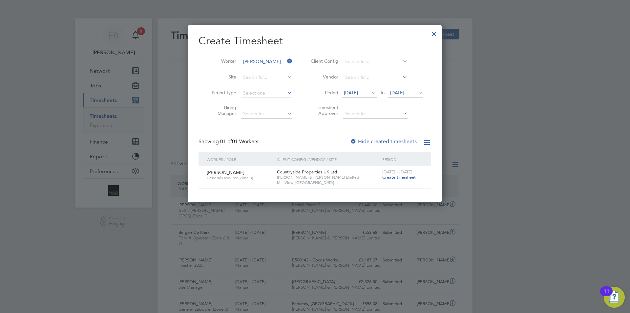
click at [403, 142] on label "Hide created timesheets" at bounding box center [383, 141] width 67 height 7
click at [413, 178] on span "Create timesheet" at bounding box center [398, 177] width 33 height 6
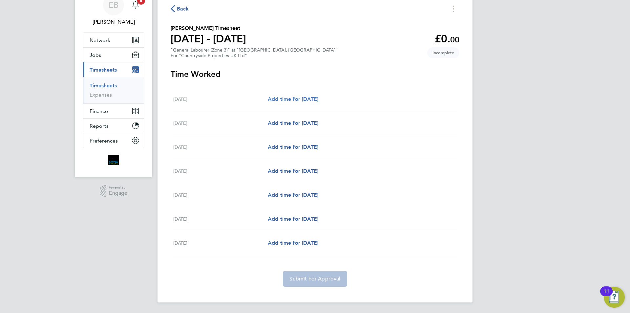
click at [317, 99] on span "Add time for Mon 22 Sep" at bounding box center [293, 99] width 51 height 6
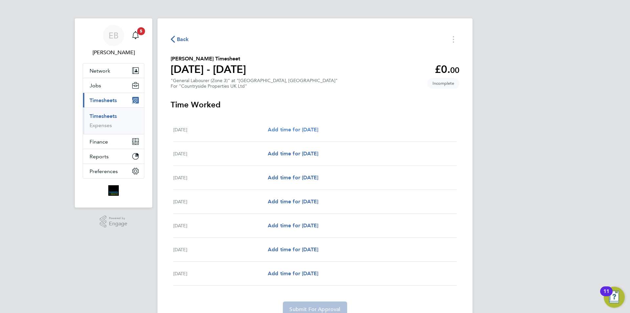
select select "30"
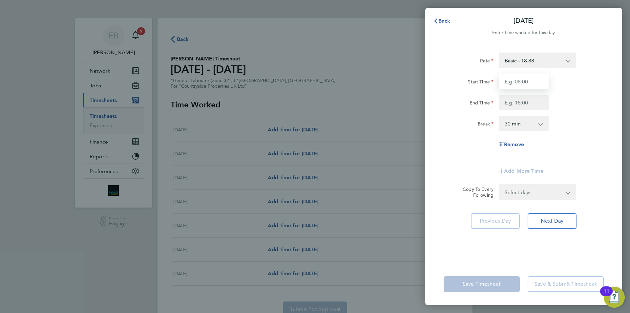
click at [518, 81] on input "Start Time" at bounding box center [524, 82] width 50 height 16
type input "07:30"
click at [517, 100] on input "End Time" at bounding box center [524, 103] width 50 height 16
type input "17:30"
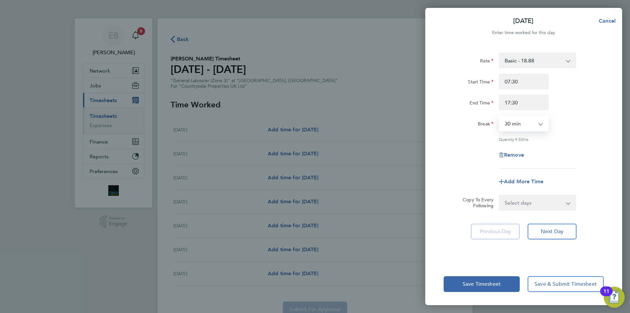
click at [533, 118] on select "0 min 15 min 30 min 45 min 60 min 75 min 90 min" at bounding box center [520, 123] width 41 height 14
click at [548, 123] on div "0 min 15 min 30 min 45 min 60 min 75 min 90 min" at bounding box center [524, 124] width 50 height 16
click at [529, 181] on span "Add More Time" at bounding box center [523, 181] width 39 height 6
select select "null"
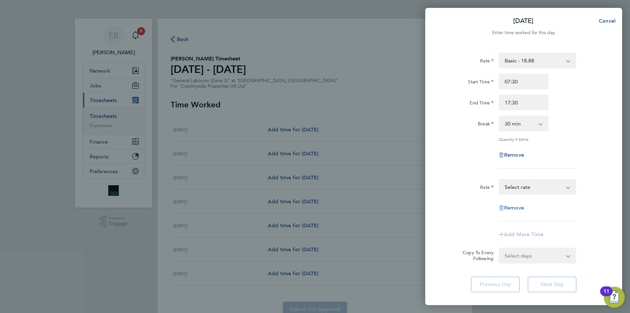
click at [522, 209] on span "Remove" at bounding box center [514, 207] width 20 height 6
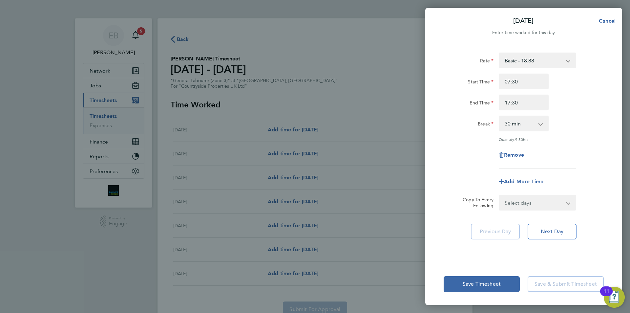
click at [527, 202] on select "Select days Day Weekday (Mon-Fri) Weekend (Sat-Sun) Tuesday Wednesday Thursday …" at bounding box center [534, 202] width 69 height 14
select select "WEEKDAY"
click at [500, 195] on select "Select days Day Weekday (Mon-Fri) Weekend (Sat-Sun) Tuesday Wednesday Thursday …" at bounding box center [534, 202] width 69 height 14
select select "2025-09-28"
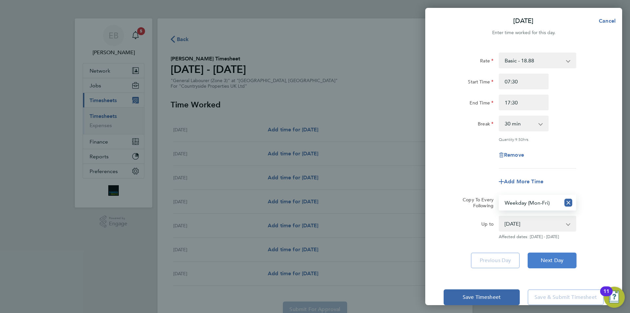
click at [552, 264] on button "Next Day" at bounding box center [552, 260] width 49 height 16
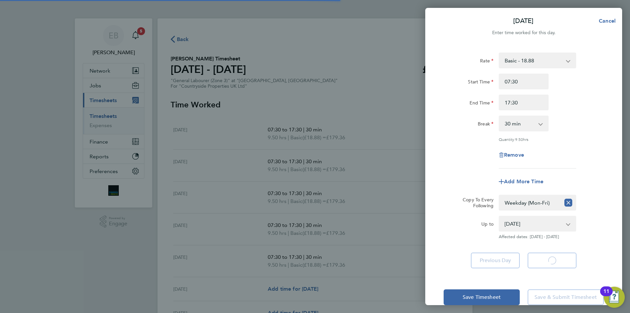
select select "30"
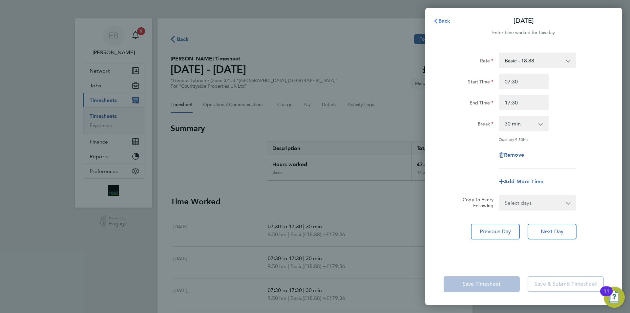
click at [438, 19] on icon "button" at bounding box center [435, 20] width 5 height 5
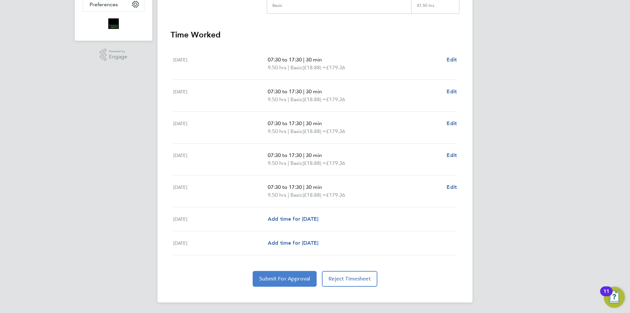
click at [292, 276] on span "Submit For Approval" at bounding box center [284, 278] width 51 height 7
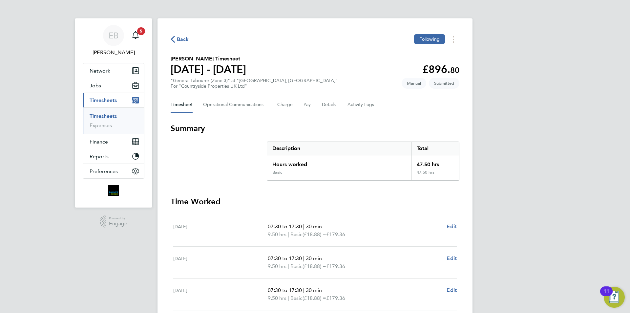
click at [175, 34] on div "Back Following" at bounding box center [315, 39] width 289 height 10
click at [175, 36] on span "Back" at bounding box center [180, 39] width 18 height 6
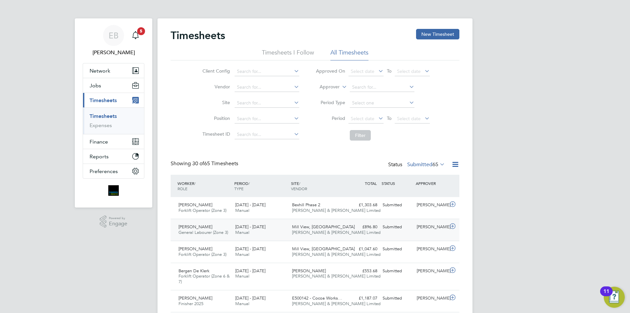
scroll to position [17, 57]
click at [426, 37] on button "New Timesheet" at bounding box center [437, 34] width 43 height 11
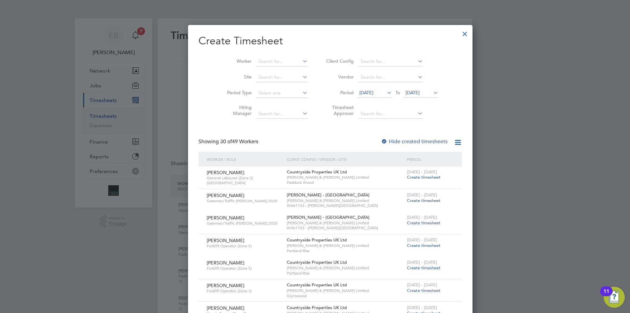
click at [359, 94] on span "[DATE]" at bounding box center [366, 93] width 14 height 6
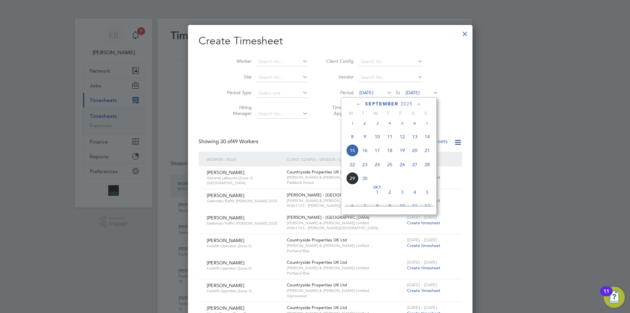
click at [355, 169] on span "22" at bounding box center [352, 164] width 12 height 12
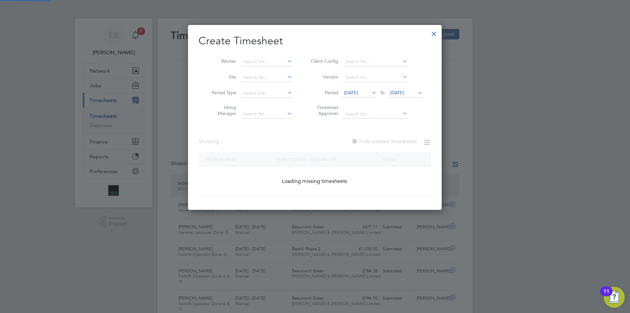
click at [416, 89] on span "[DATE]" at bounding box center [405, 93] width 35 height 9
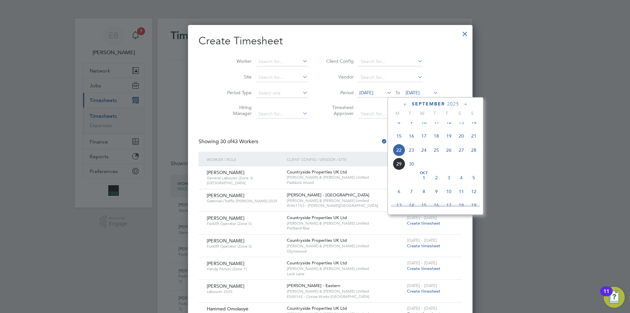
click at [475, 153] on span "28" at bounding box center [474, 150] width 12 height 12
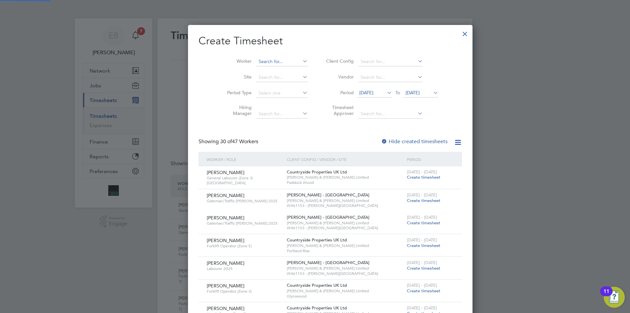
click at [266, 64] on input at bounding box center [282, 61] width 52 height 9
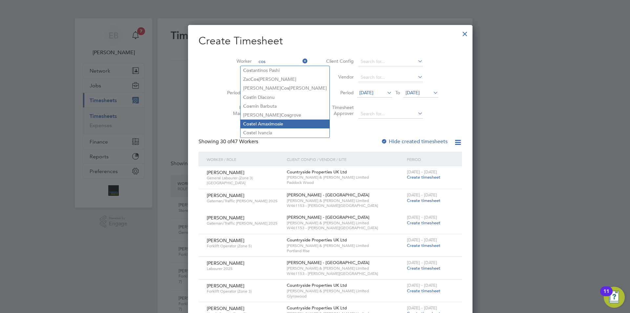
click at [270, 121] on li "Cos tel Amaximoaie" at bounding box center [285, 123] width 89 height 9
type input "Costel Amaximoaie"
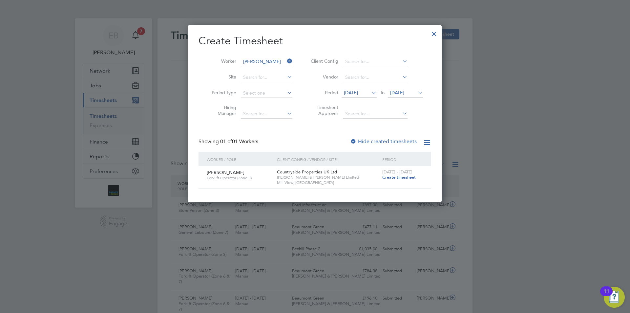
click at [409, 176] on span "Create timesheet" at bounding box center [398, 177] width 33 height 6
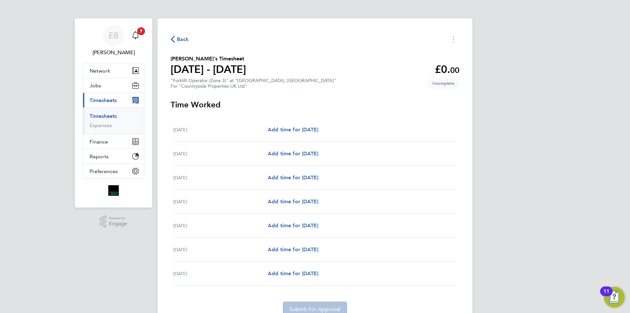
click at [174, 38] on icon "button" at bounding box center [173, 39] width 4 height 7
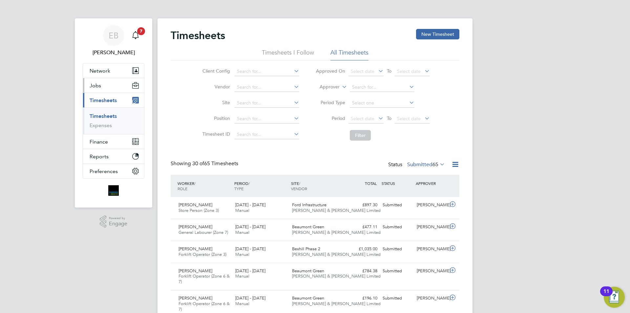
click at [101, 89] on button "Jobs" at bounding box center [113, 85] width 61 height 14
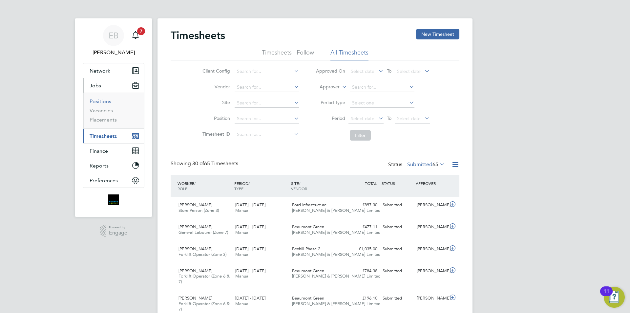
click at [106, 102] on link "Positions" at bounding box center [101, 101] width 22 height 6
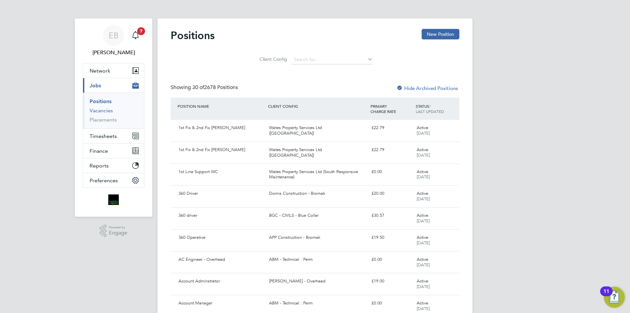
click at [108, 113] on link "Vacancies" at bounding box center [101, 110] width 23 height 6
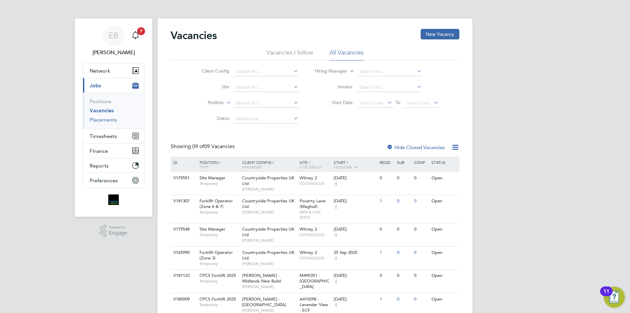
click at [107, 121] on link "Placements" at bounding box center [103, 120] width 27 height 6
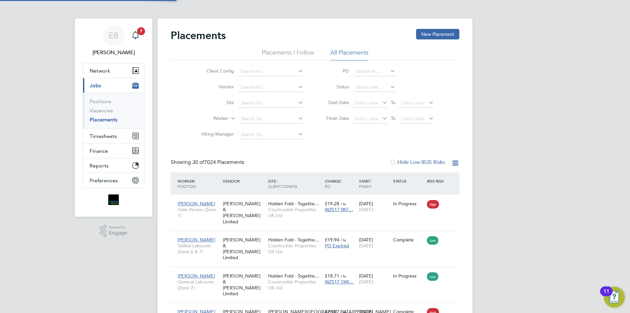
scroll to position [25, 57]
click at [106, 115] on li "Vacancies" at bounding box center [114, 111] width 49 height 9
click at [106, 111] on link "Vacancies" at bounding box center [101, 110] width 23 height 6
